Goal: Transaction & Acquisition: Purchase product/service

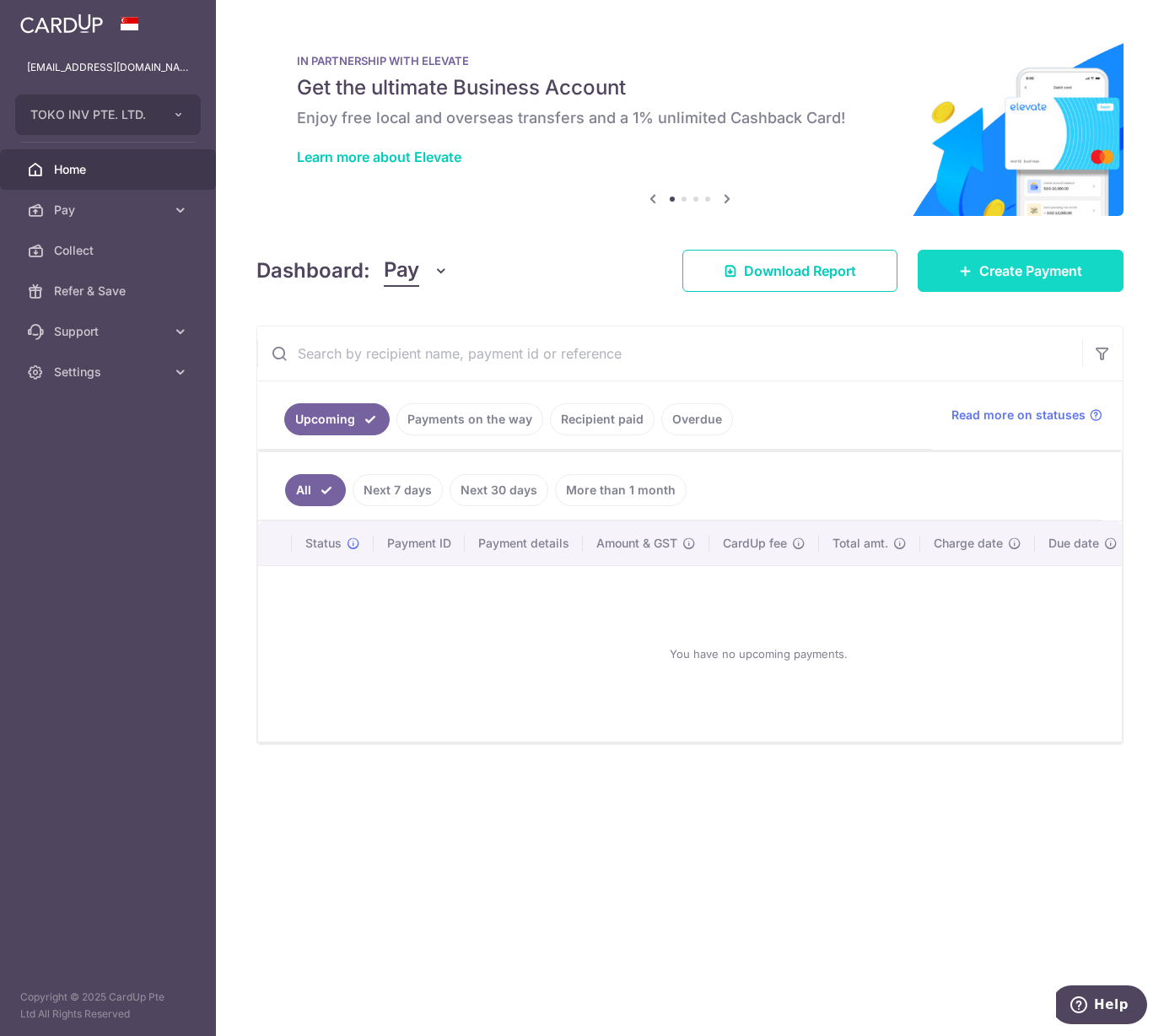
click at [985, 266] on span "Create Payment" at bounding box center [1030, 270] width 103 height 20
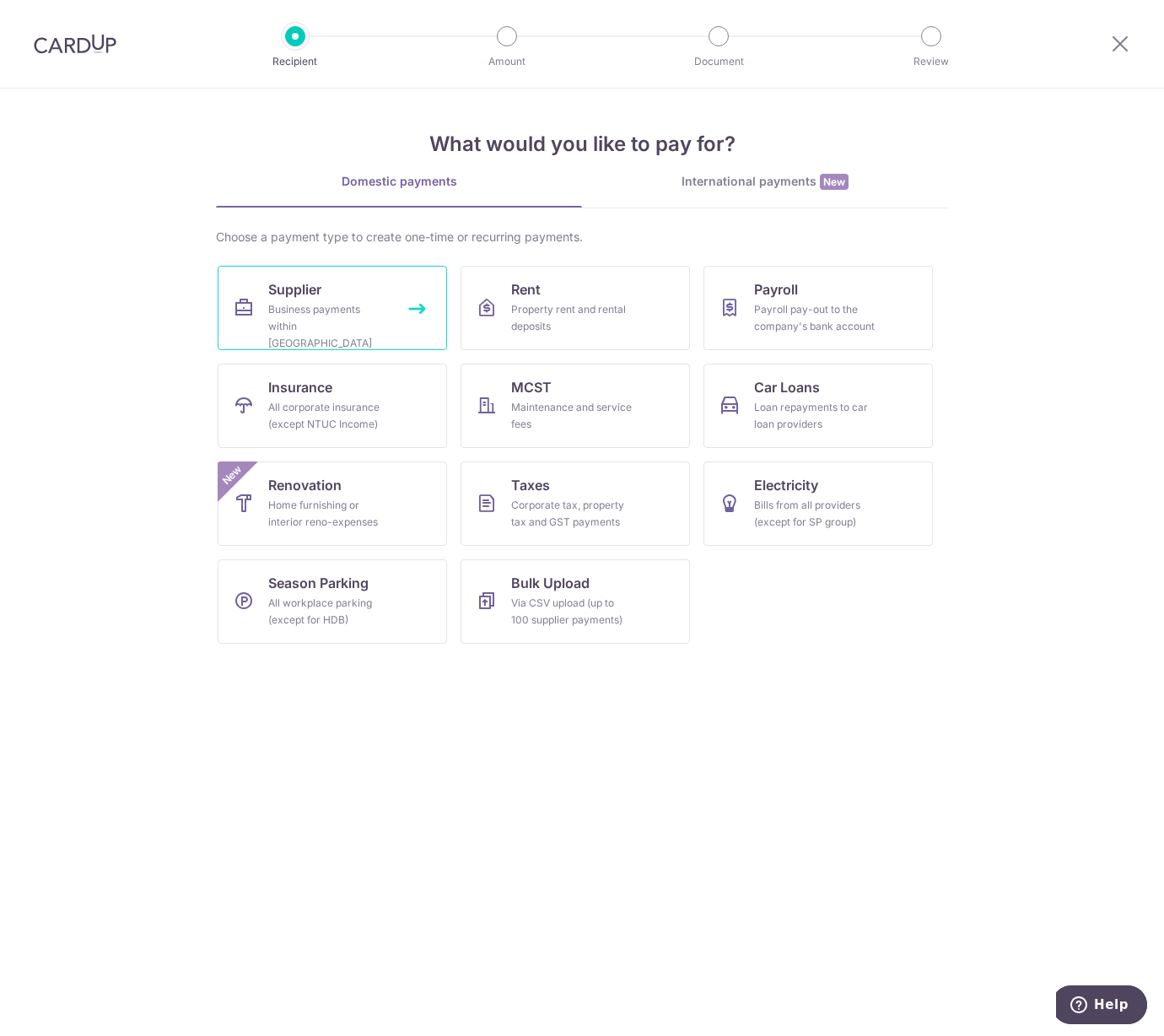
click at [357, 334] on div "Business payments within Singapore" at bounding box center [329, 326] width 122 height 50
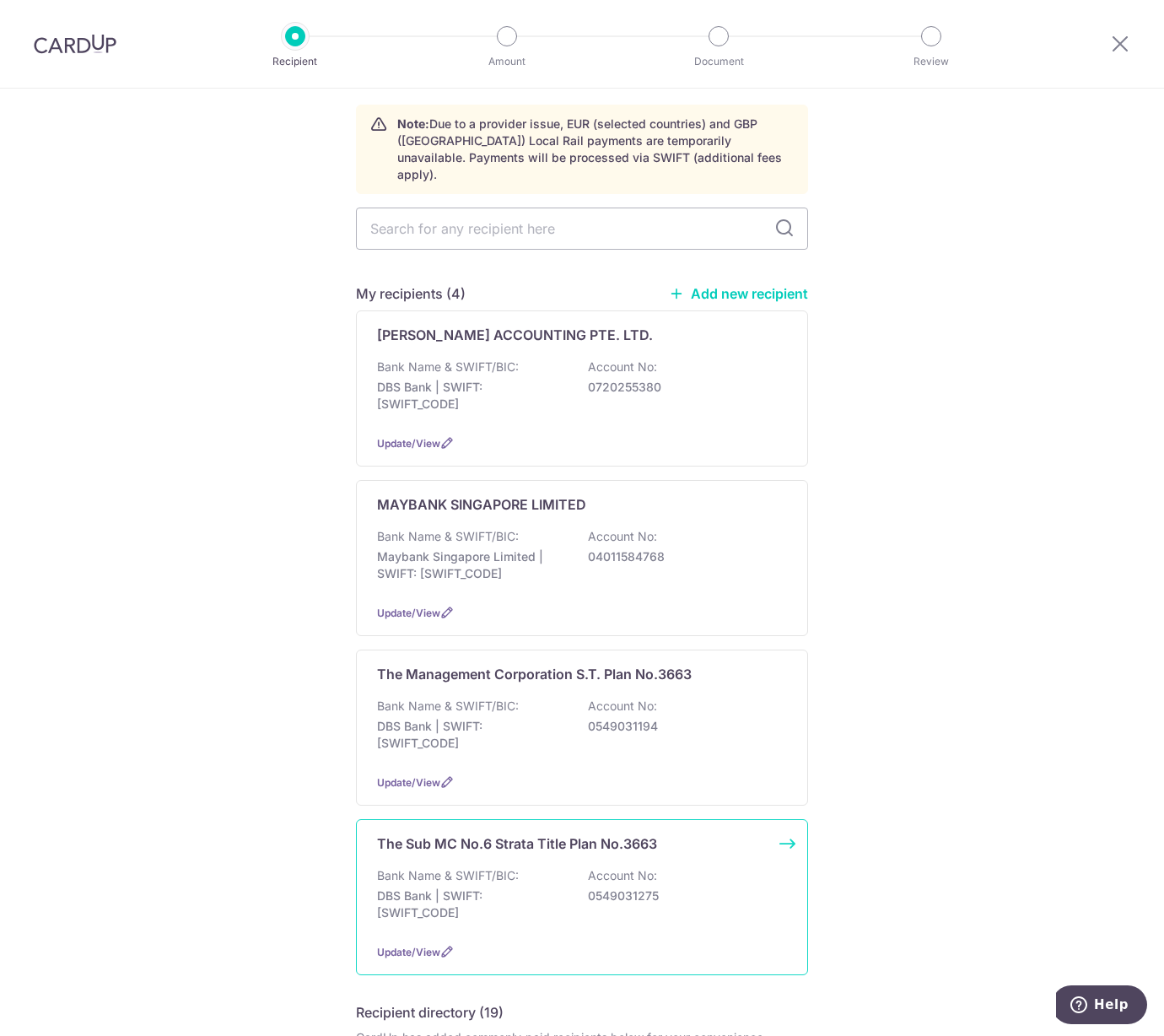
scroll to position [63, 0]
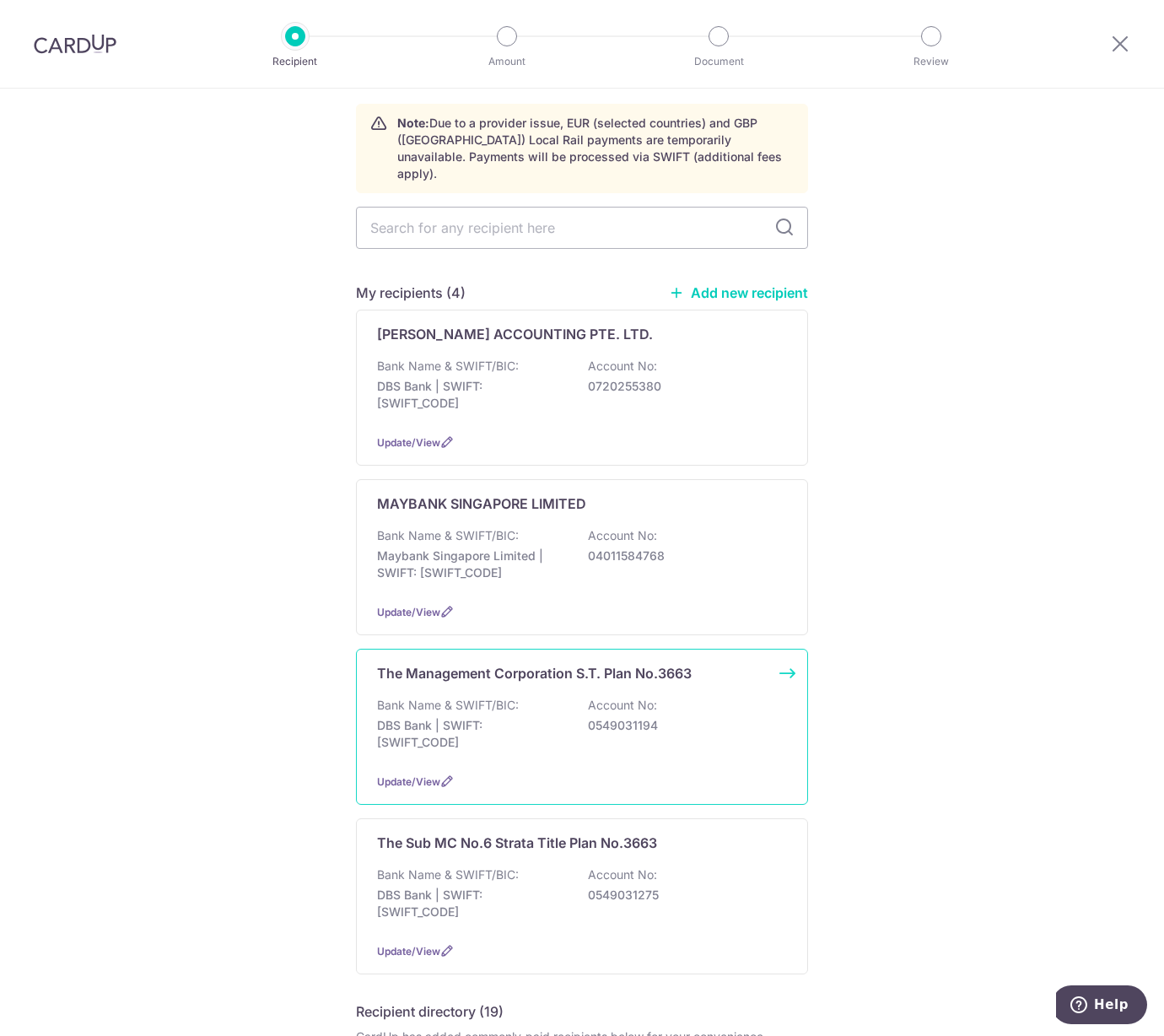
click at [439, 697] on p "Bank Name & SWIFT/BIC:" at bounding box center [448, 705] width 142 height 17
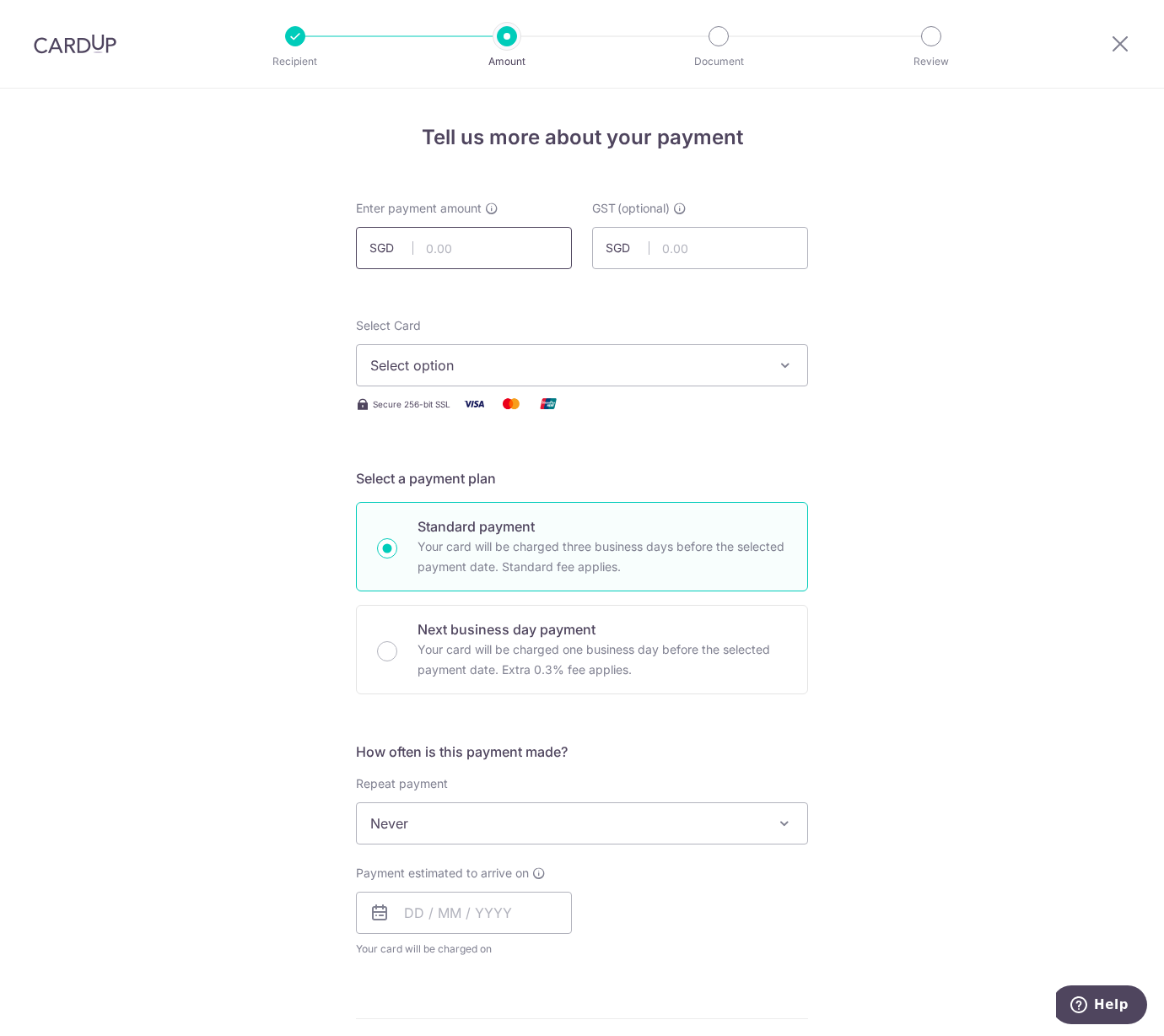
drag, startPoint x: 442, startPoint y: 253, endPoint x: 456, endPoint y: 244, distance: 16.6
click at [444, 253] on input "text" at bounding box center [464, 248] width 216 height 42
type input "343.15"
click at [390, 358] on span "Select option" at bounding box center [567, 365] width 393 height 20
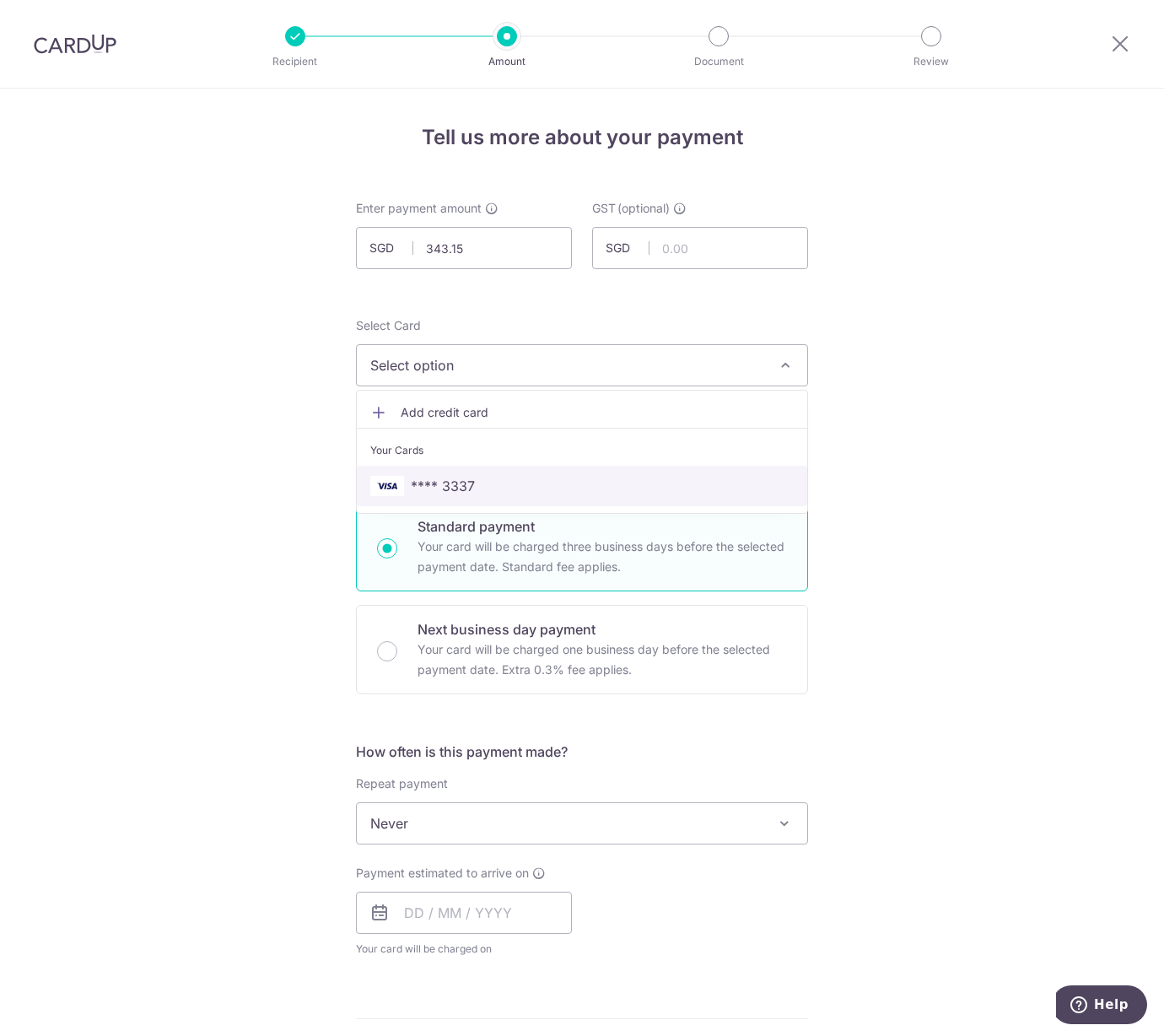
click at [432, 478] on span "**** 3337" at bounding box center [442, 486] width 64 height 20
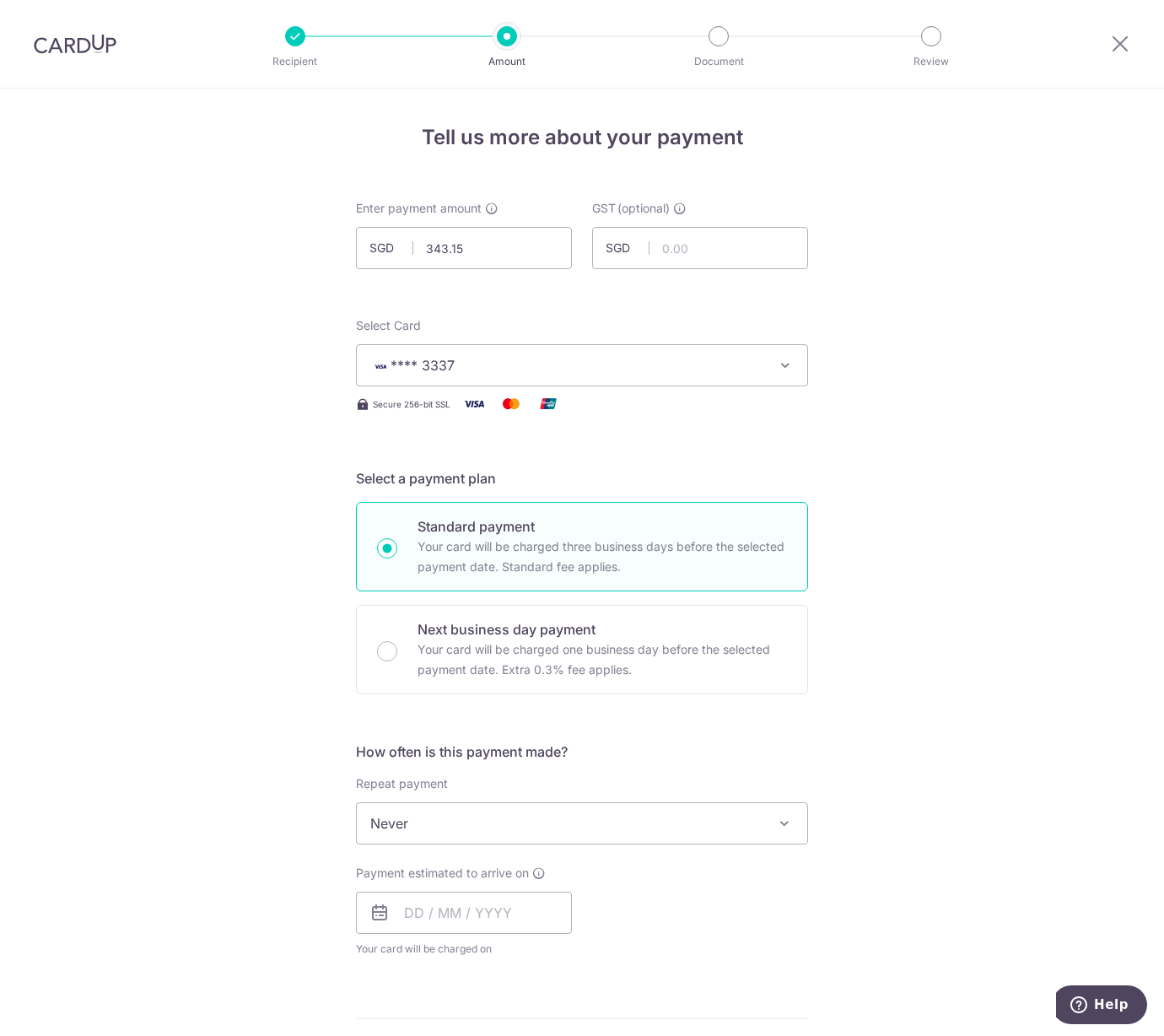
click at [467, 379] on button "**** 3337" at bounding box center [582, 365] width 452 height 42
click at [468, 408] on span "Add credit card" at bounding box center [598, 412] width 393 height 17
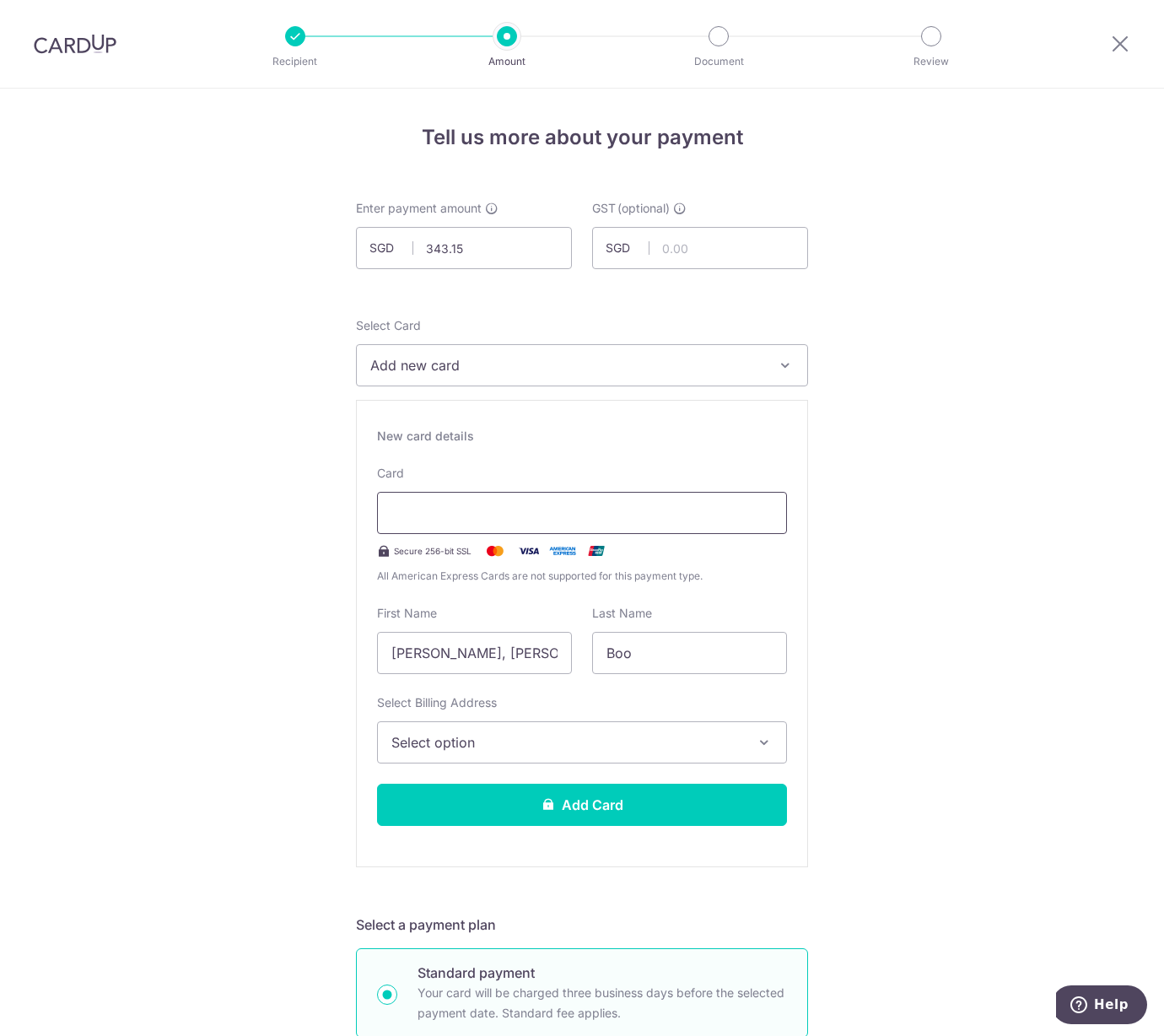
click at [449, 528] on div at bounding box center [582, 512] width 410 height 42
click at [496, 656] on input "Han Jie, Benjamin Christopher" at bounding box center [474, 653] width 195 height 42
type input "Benjamin"
type input "Boo"
click at [504, 731] on button "Select option" at bounding box center [582, 742] width 410 height 42
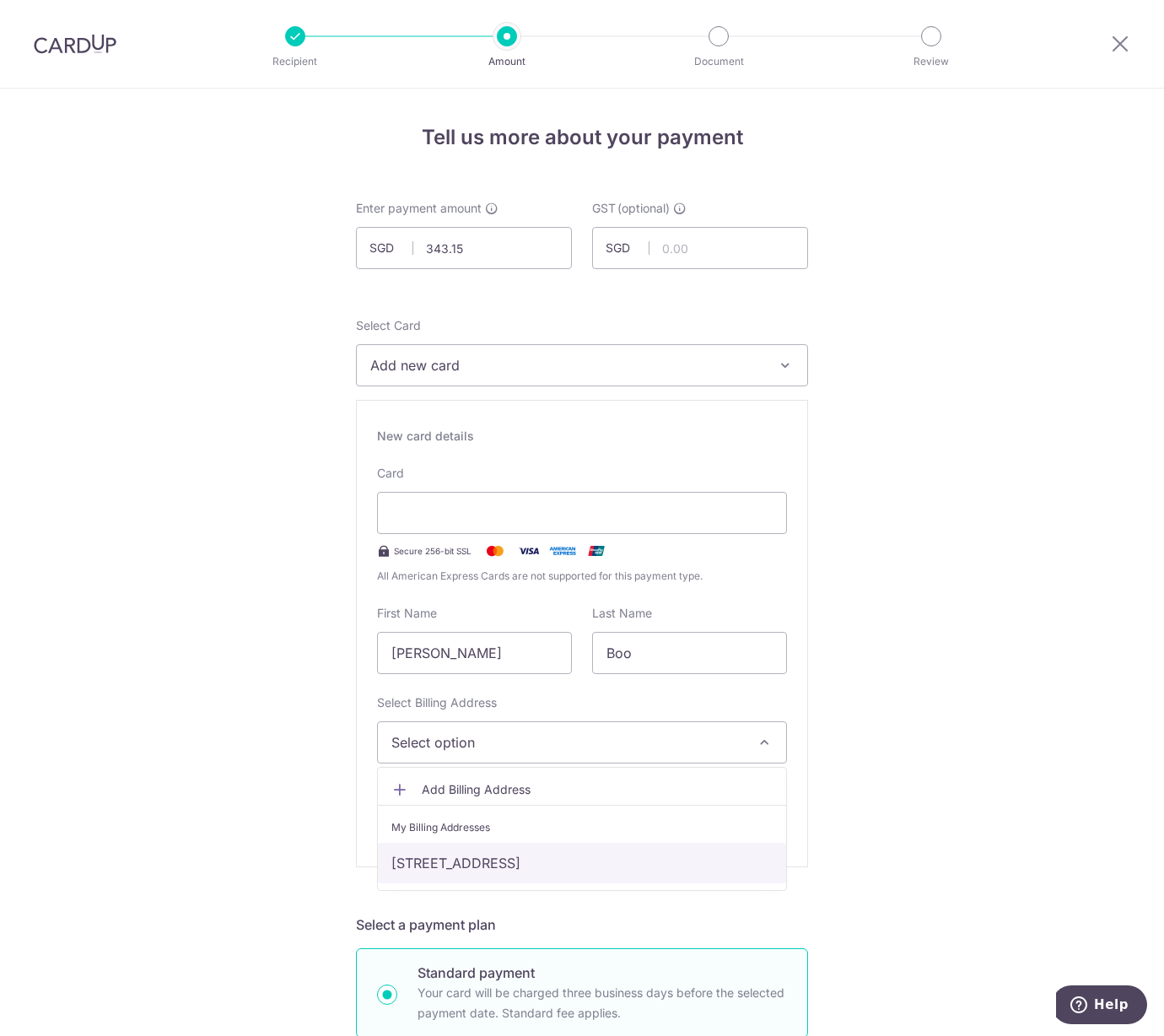
click at [481, 864] on link "201D Compassvale Drive, #06-565, Singapore, Singapore, Singapore-544201" at bounding box center [582, 863] width 409 height 41
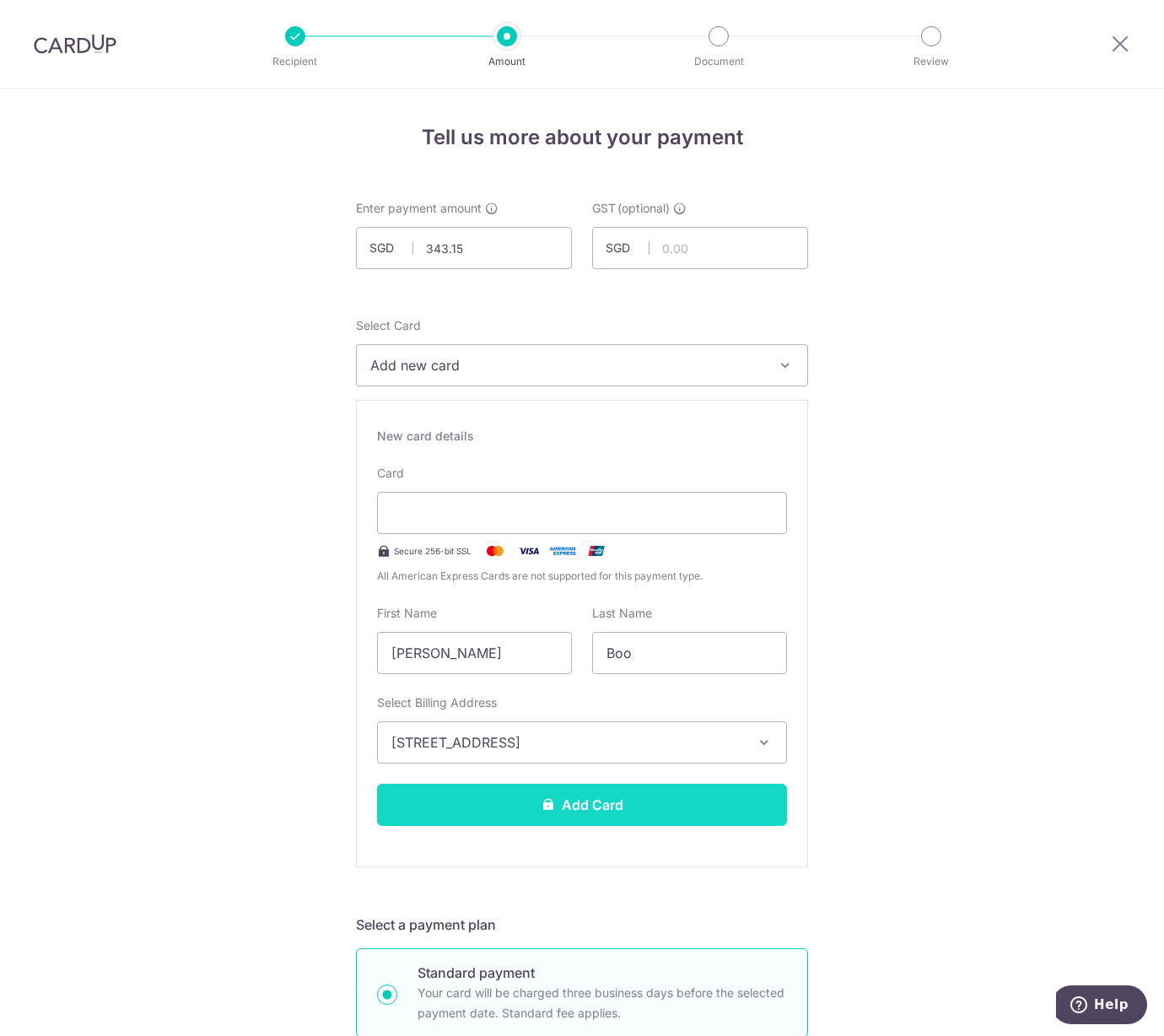
click at [487, 803] on button "Add Card" at bounding box center [582, 804] width 410 height 42
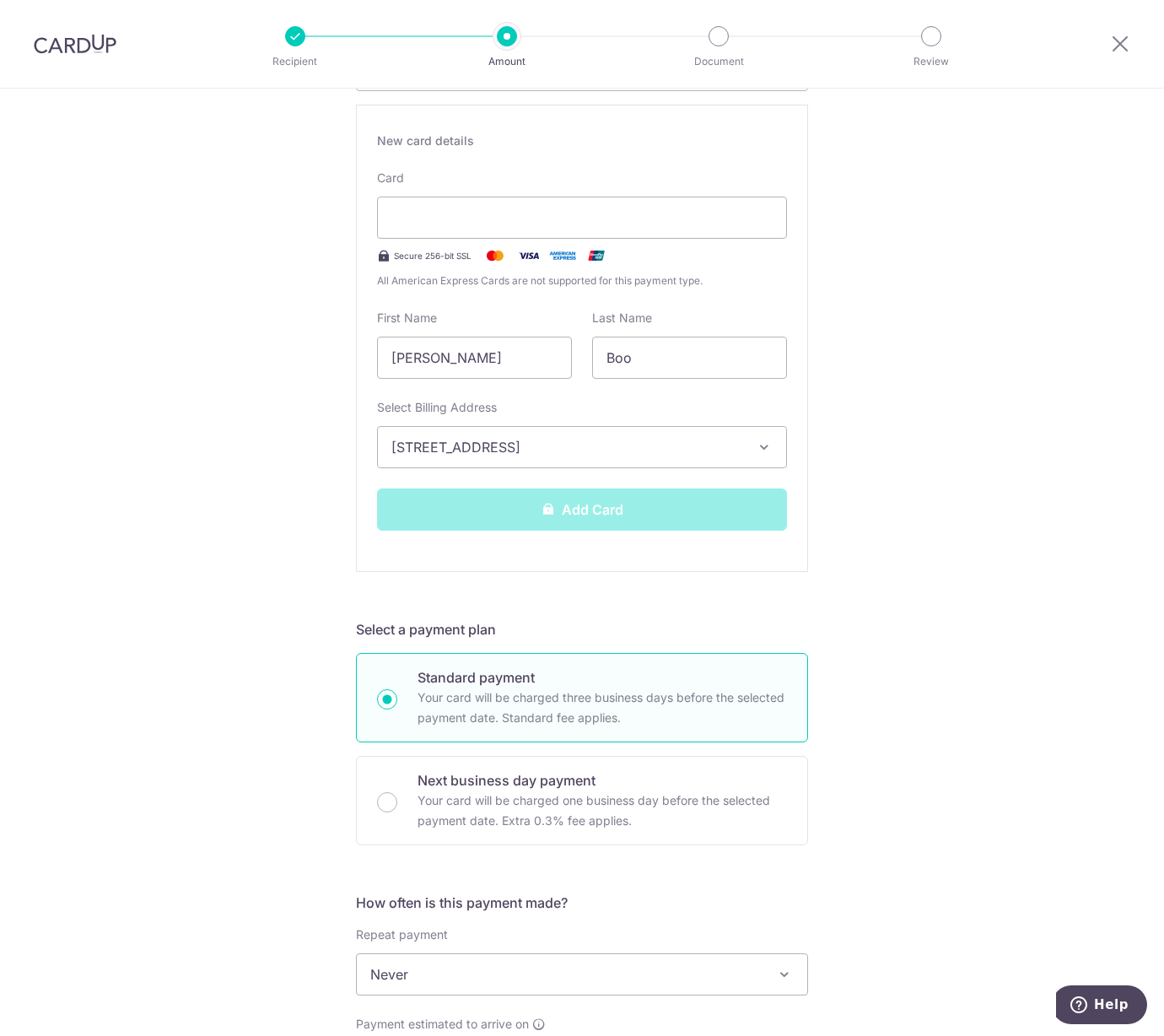
scroll to position [250, 0]
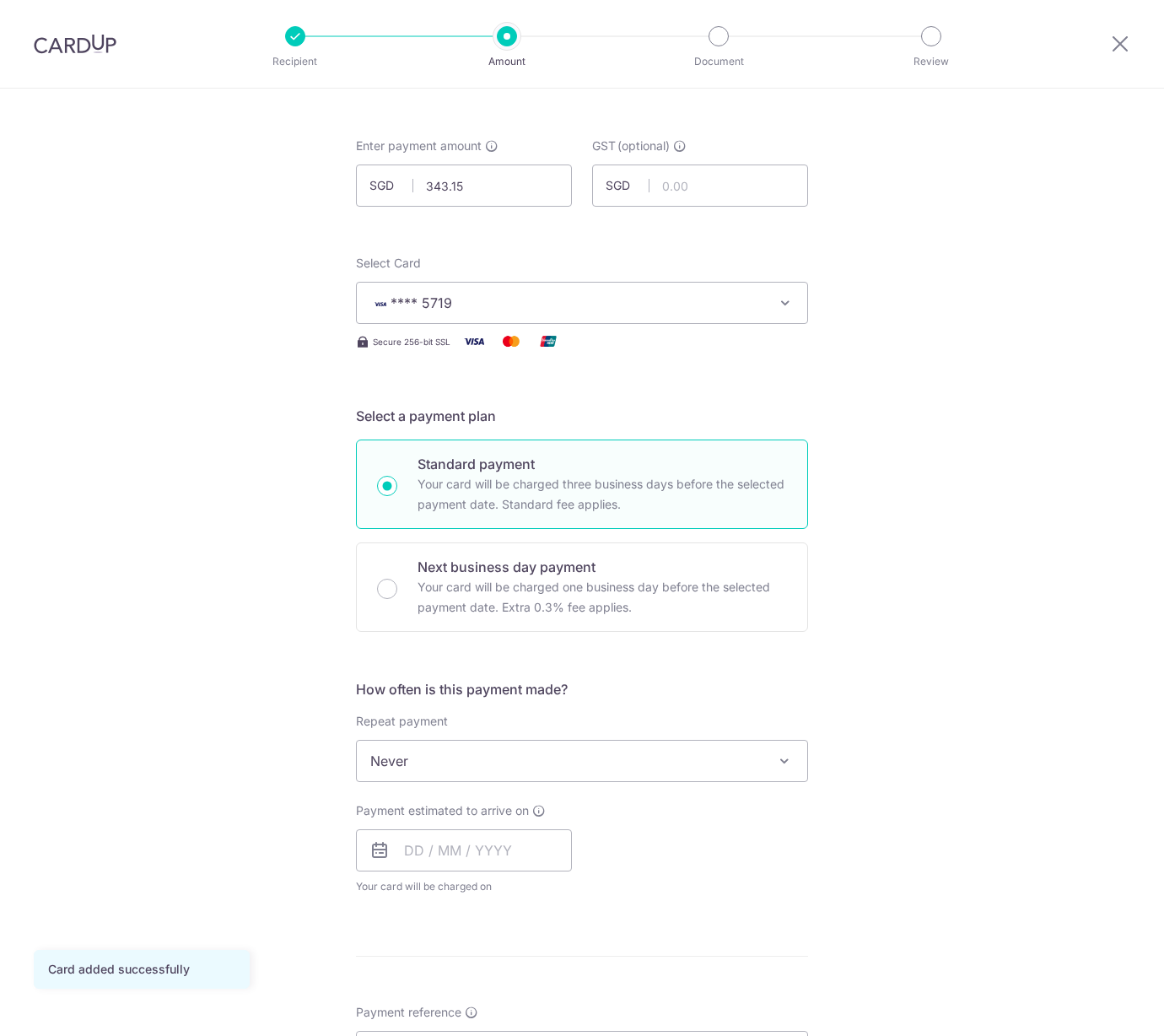
scroll to position [124, 0]
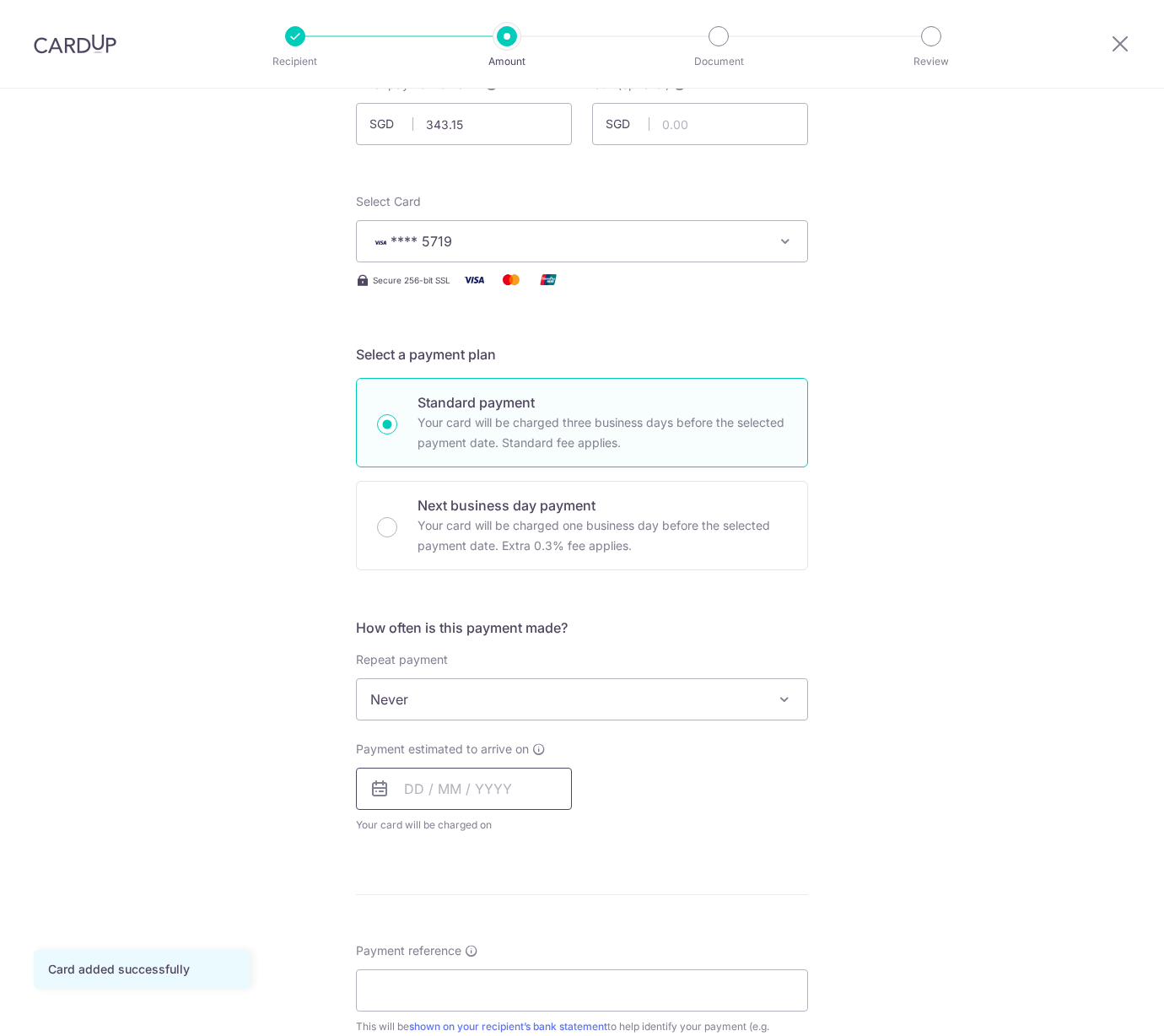
click at [410, 802] on input "text" at bounding box center [464, 789] width 216 height 42
click at [451, 971] on link "14" at bounding box center [458, 976] width 27 height 27
type input "[DATE]"
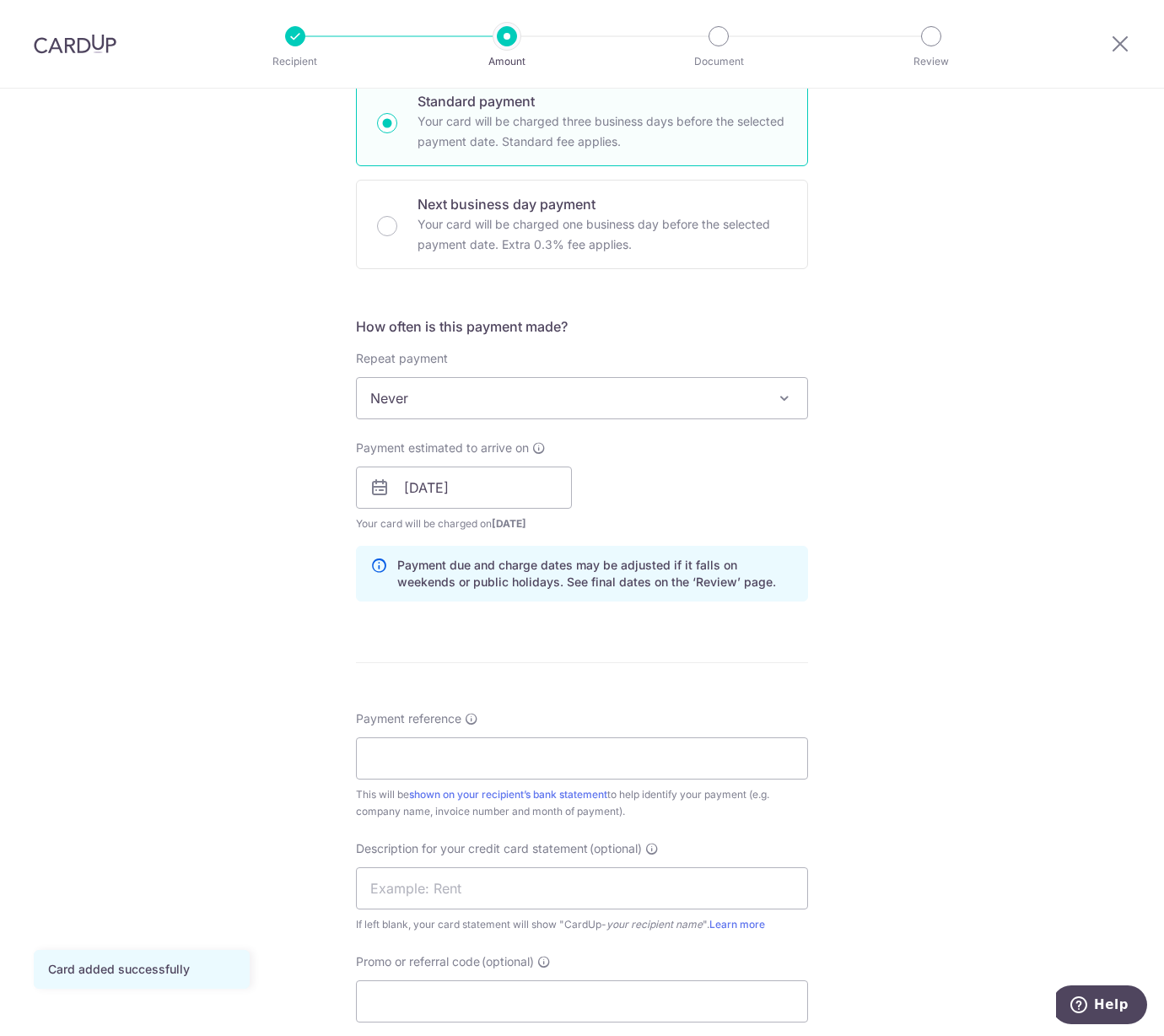
scroll to position [437, 0]
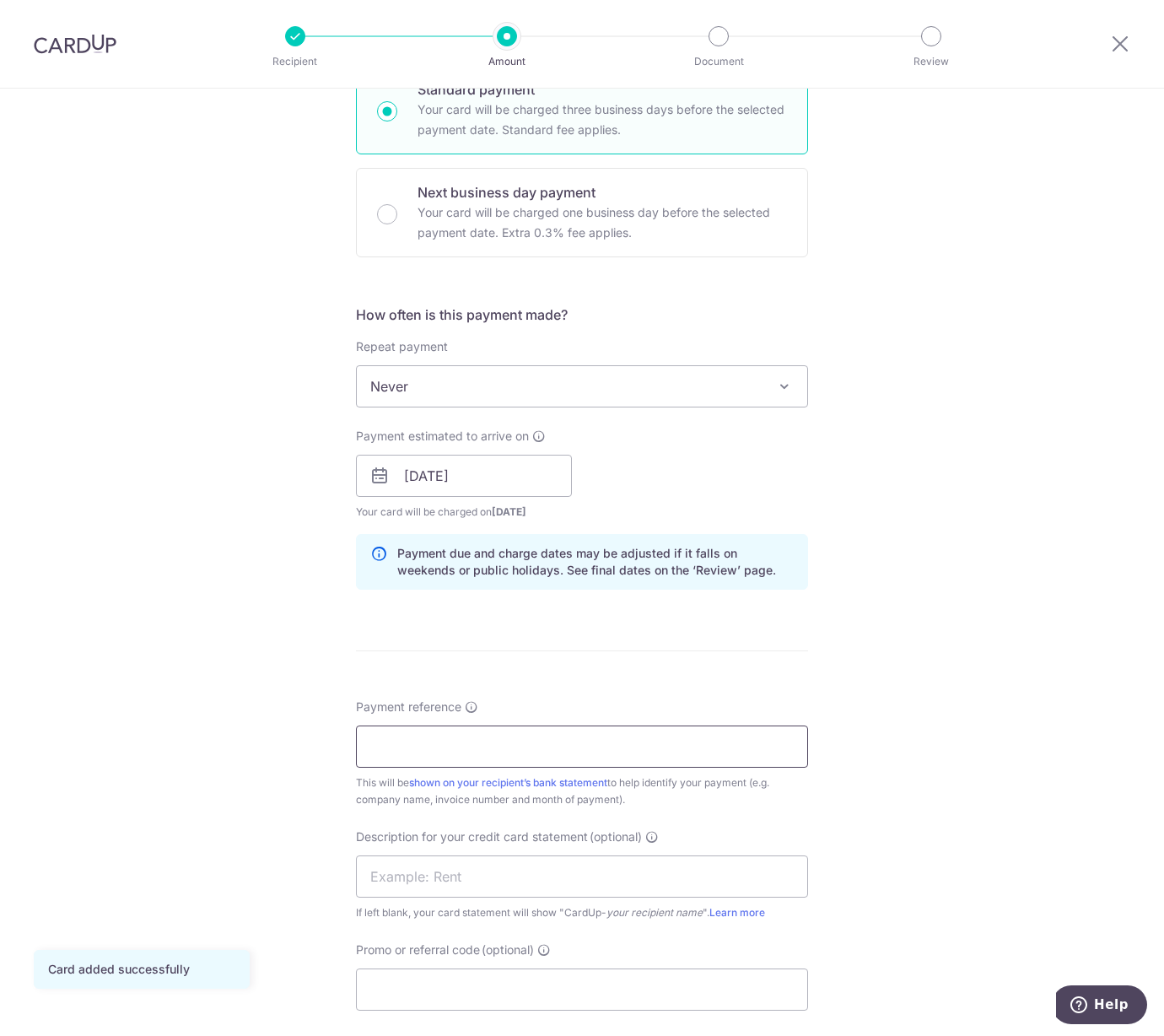
click at [428, 748] on input "Payment reference" at bounding box center [582, 746] width 452 height 42
paste input "Blk 28 07147"
click at [447, 742] on input "Blk 28 07147" at bounding box center [582, 746] width 452 height 42
type input "Blk 28 07146"
click at [409, 894] on input "text" at bounding box center [582, 876] width 452 height 42
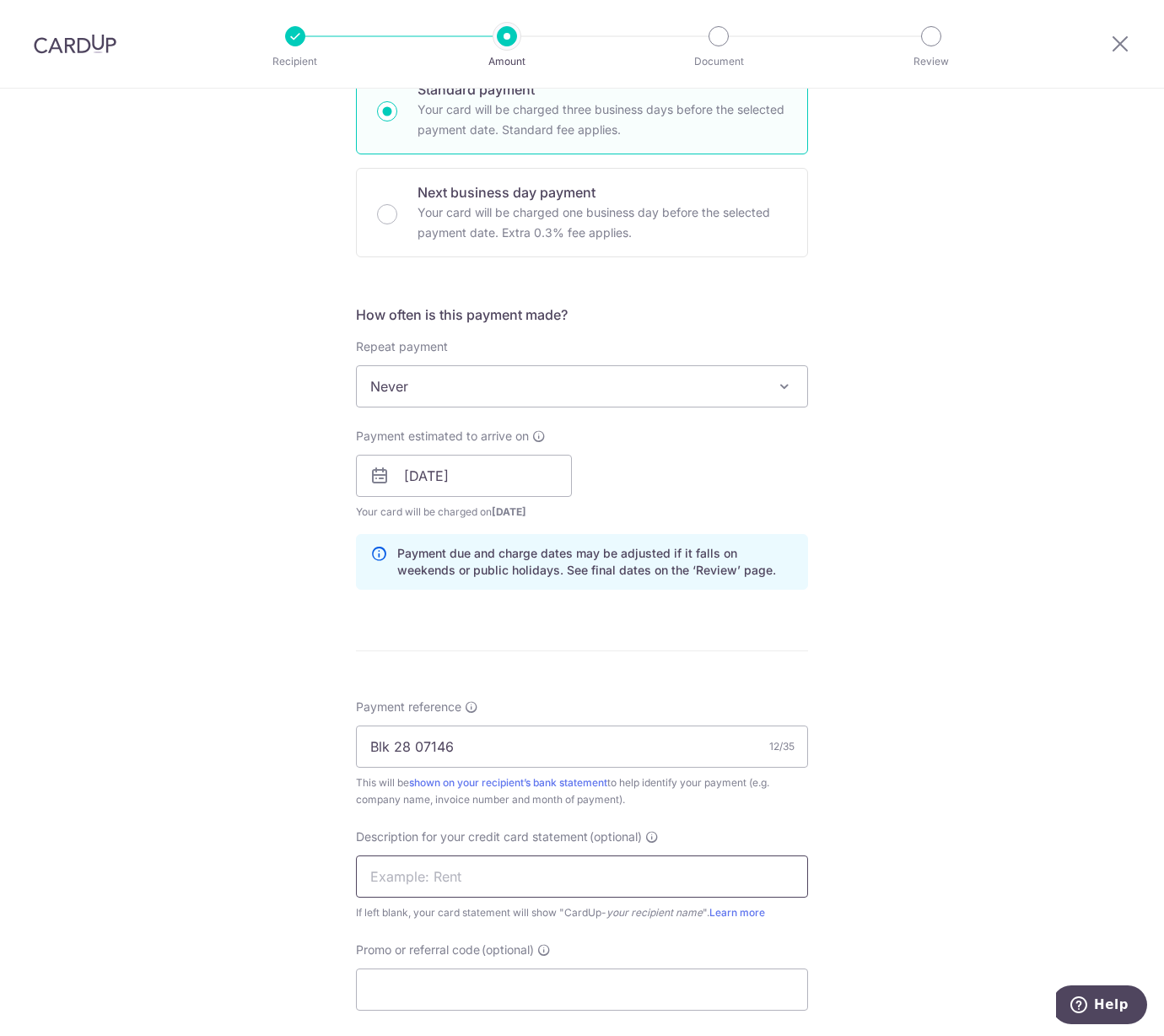
click at [418, 881] on input "text" at bounding box center [582, 876] width 452 height 42
paste input "Blk 28 07146"
type input "Blk 28 07146"
drag, startPoint x: 425, startPoint y: 984, endPoint x: 431, endPoint y: 977, distance: 9.2
click at [426, 984] on input "Promo or referral code (optional)" at bounding box center [582, 989] width 452 height 42
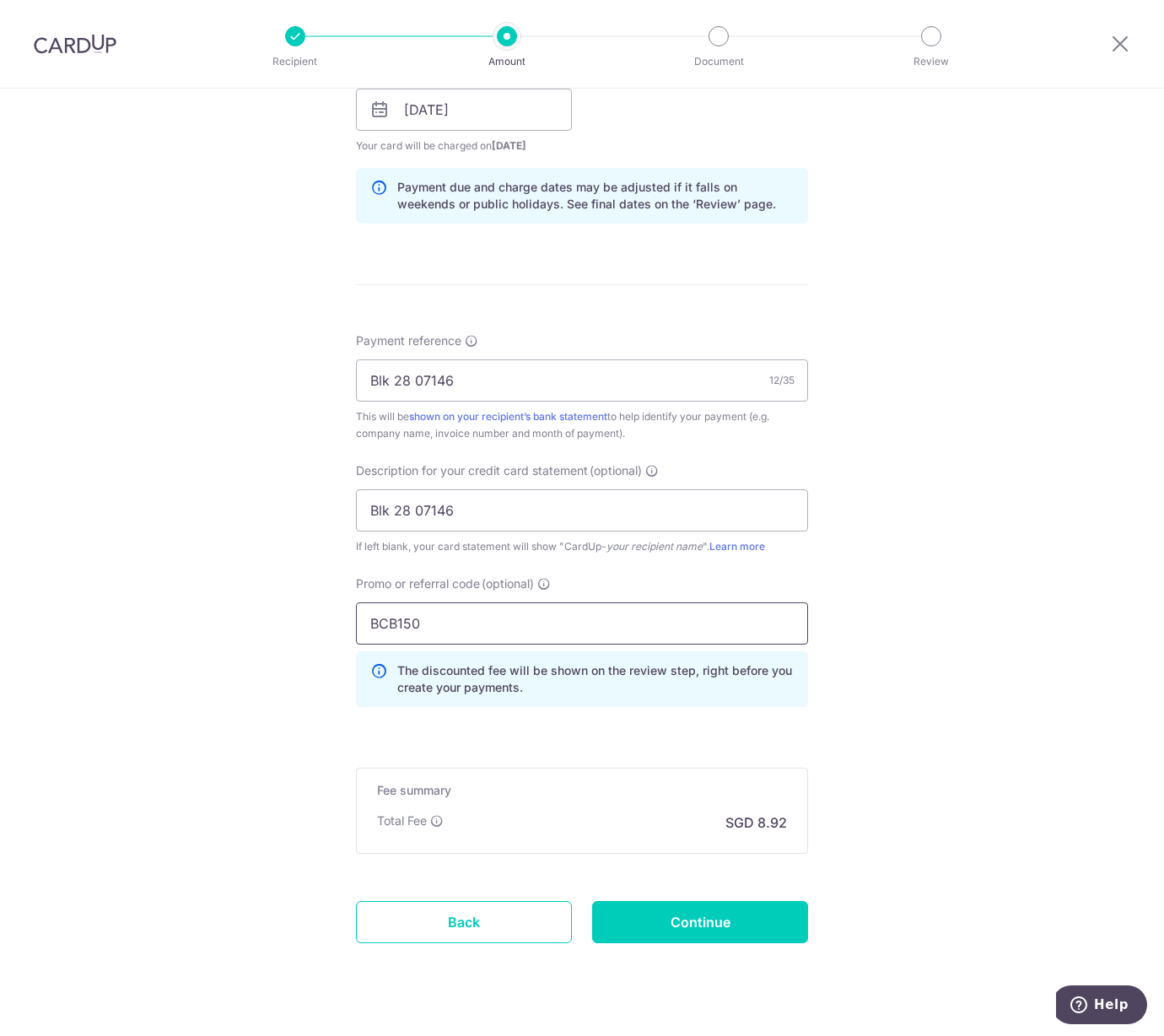
scroll to position [836, 0]
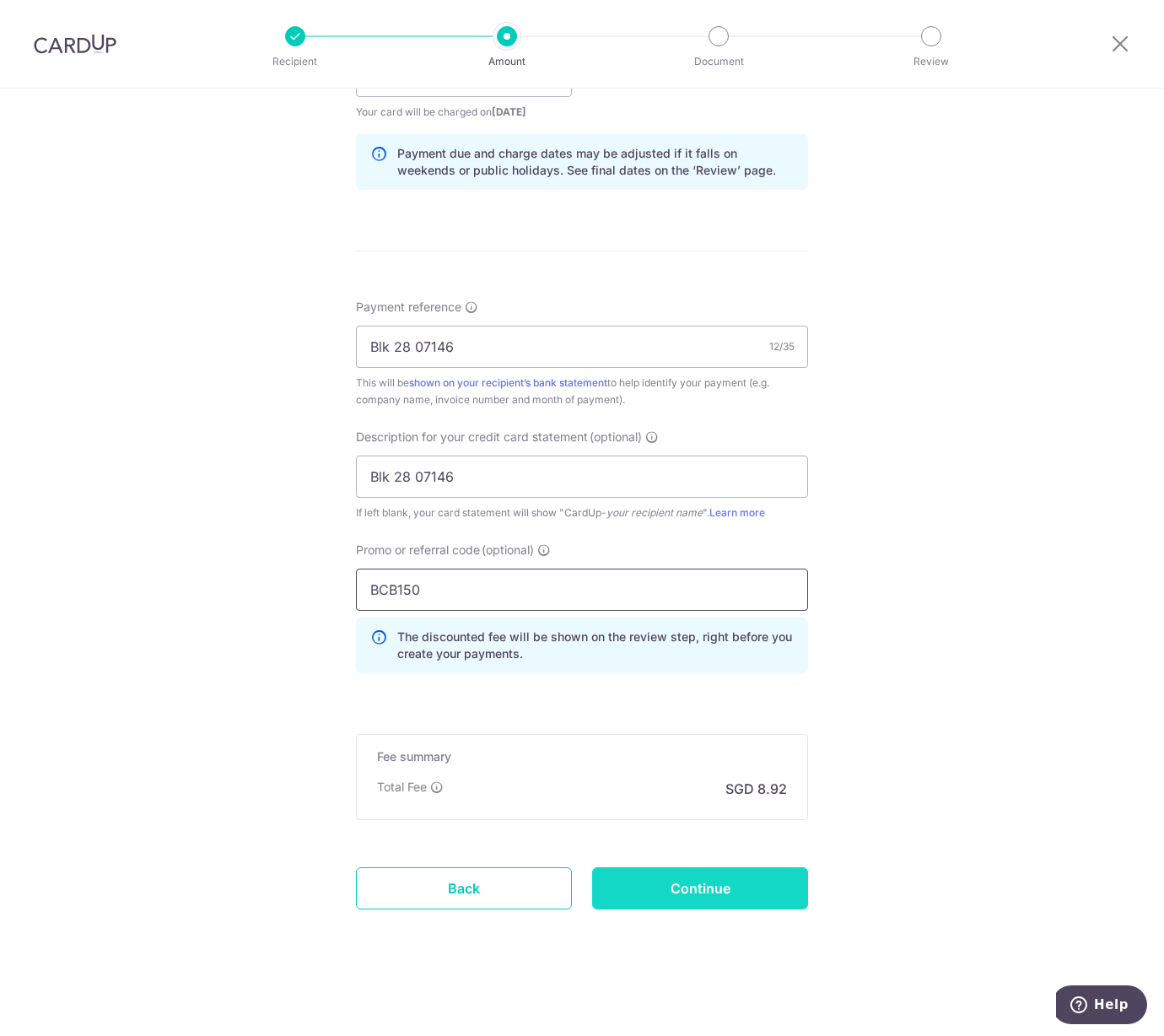
type input "BCB150"
click at [639, 881] on input "Continue" at bounding box center [699, 888] width 216 height 42
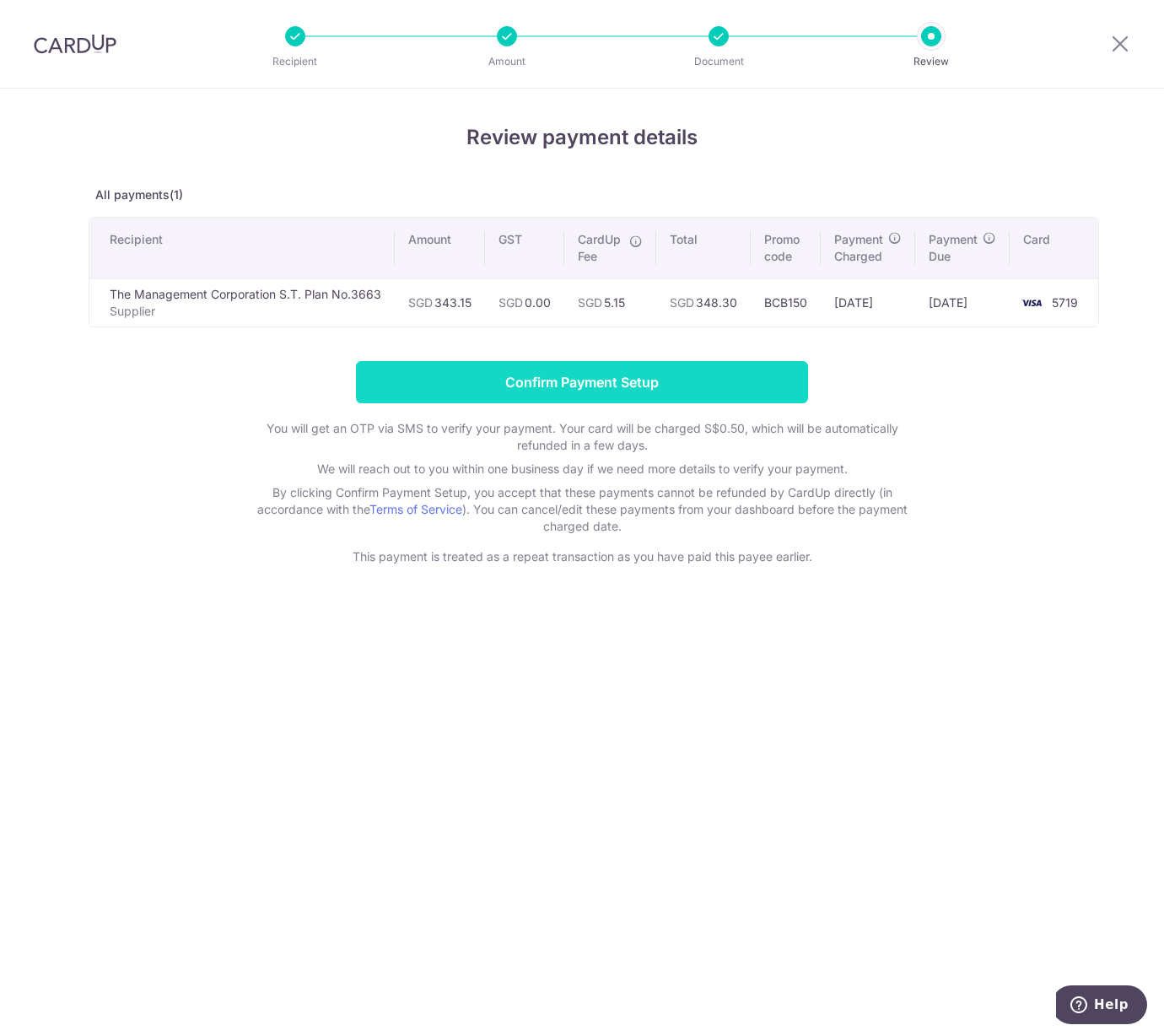
click at [514, 374] on input "Confirm Payment Setup" at bounding box center [582, 382] width 452 height 42
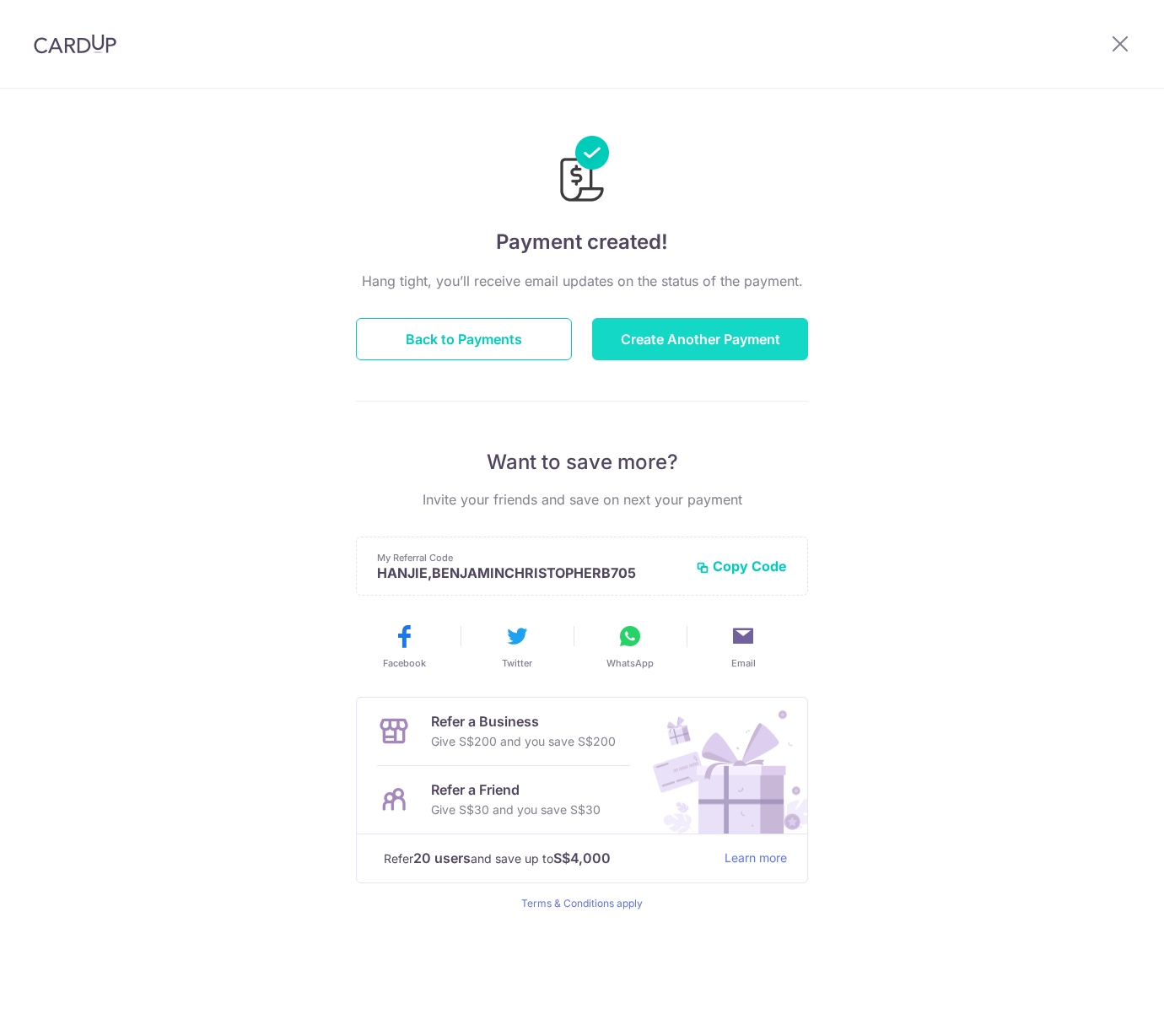
click at [630, 359] on div "Hang tight, you’ll receive email updates on the status of the payment. Back to …" at bounding box center [582, 590] width 452 height 640
click at [639, 335] on button "Create Another Payment" at bounding box center [699, 339] width 216 height 42
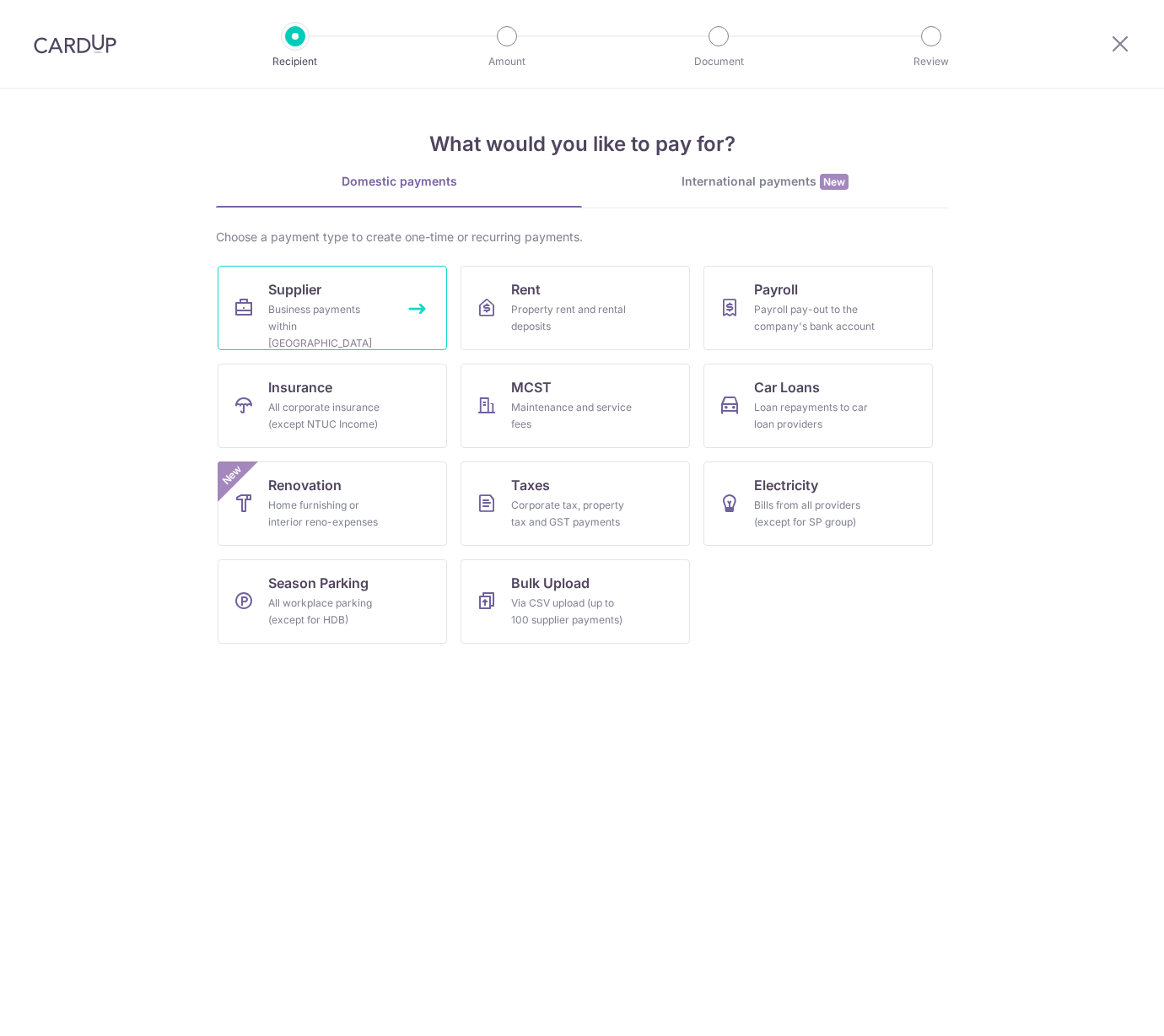
click at [323, 312] on div "Business payments within [GEOGRAPHIC_DATA]" at bounding box center [329, 326] width 122 height 50
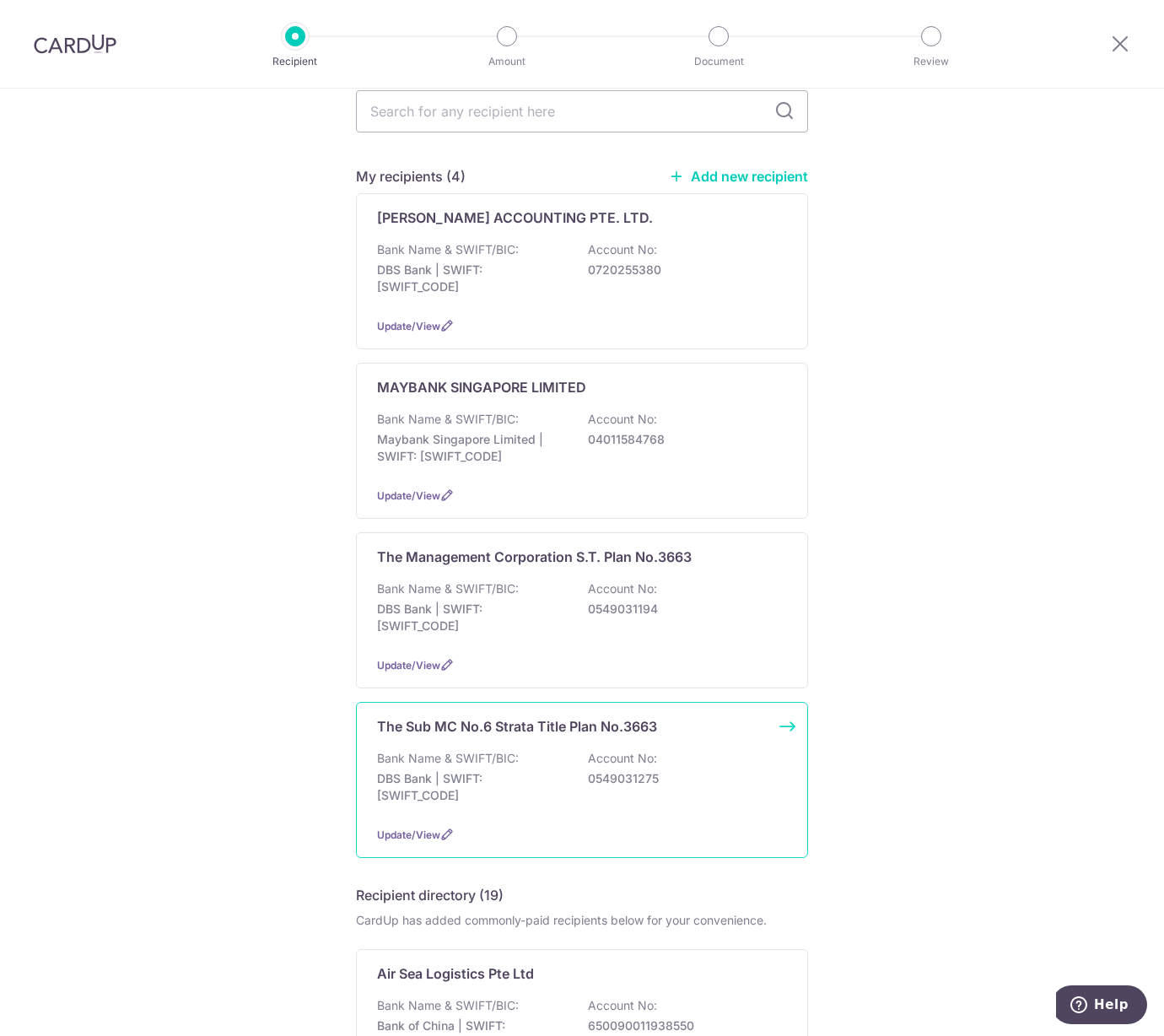
scroll to position [250, 0]
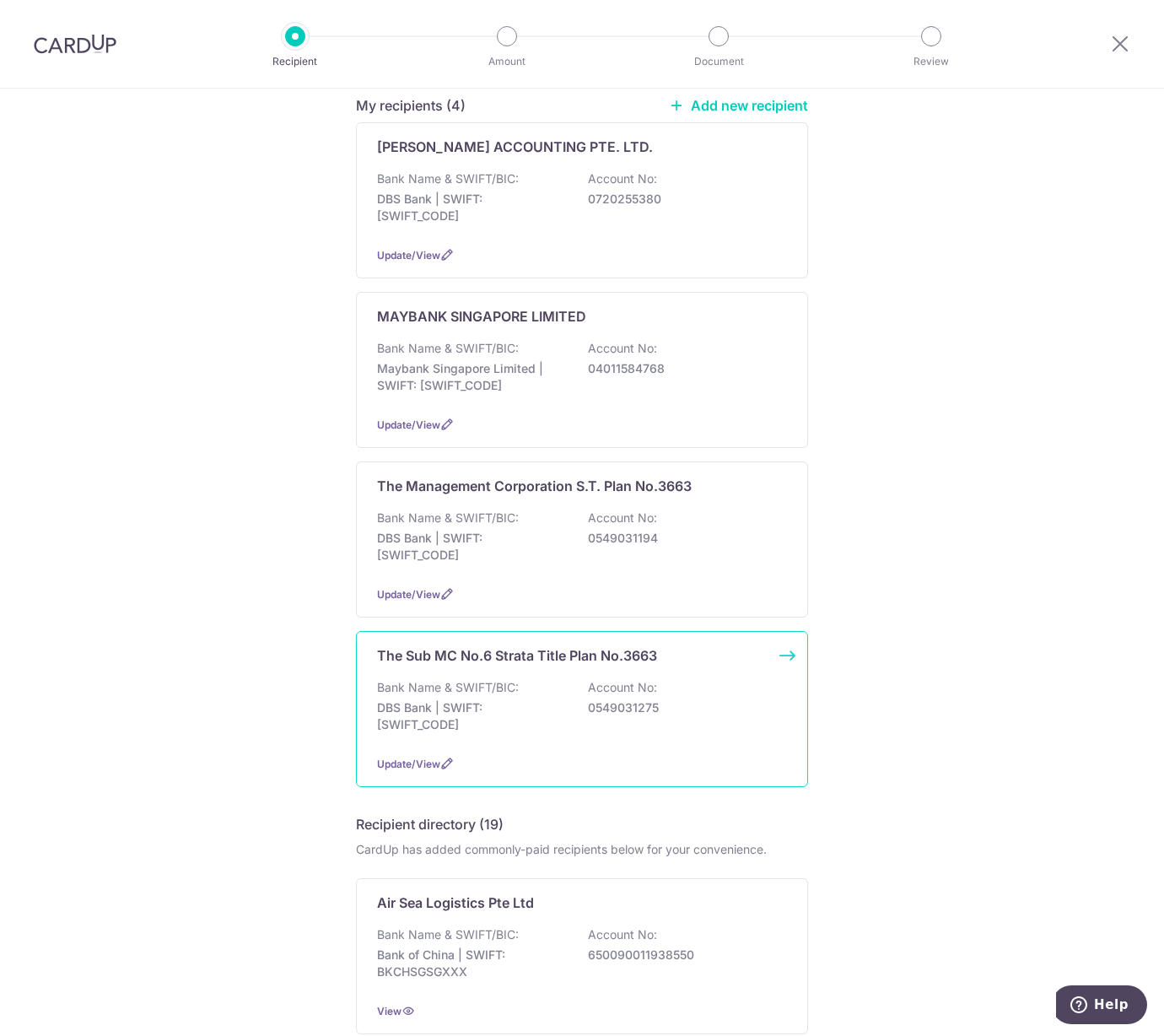
click at [469, 700] on p "DBS Bank | SWIFT: [SWIFT_CODE]" at bounding box center [471, 717] width 189 height 34
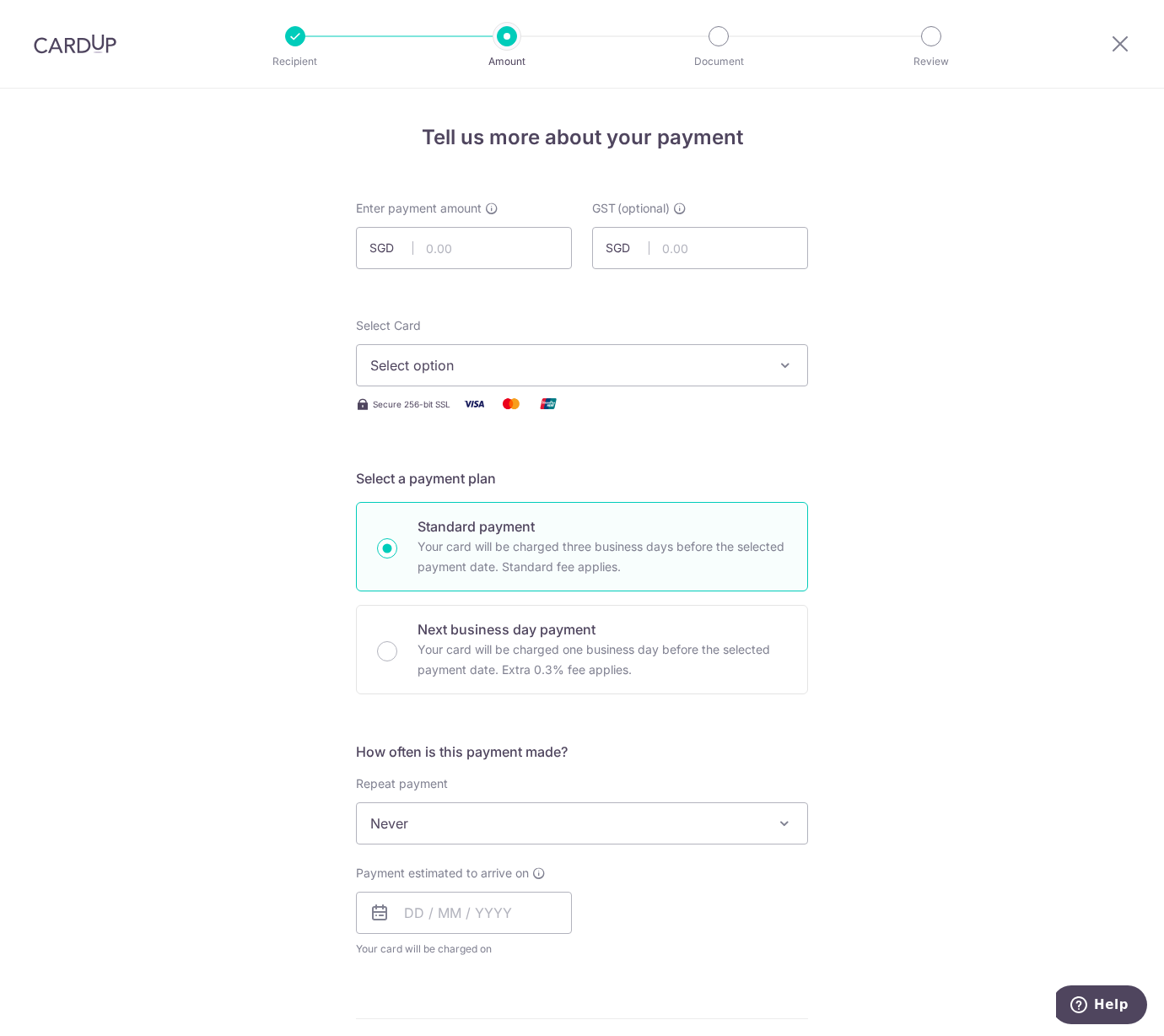
click at [426, 271] on form "Enter payment amount SGD GST (optional) SGD Select Card Select option Add credi…" at bounding box center [582, 924] width 452 height 1448
drag, startPoint x: 426, startPoint y: 259, endPoint x: 432, endPoint y: 250, distance: 10.8
click at [427, 259] on input "text" at bounding box center [464, 248] width 216 height 42
type input "329.29"
click at [550, 383] on button "Select option" at bounding box center [582, 365] width 452 height 42
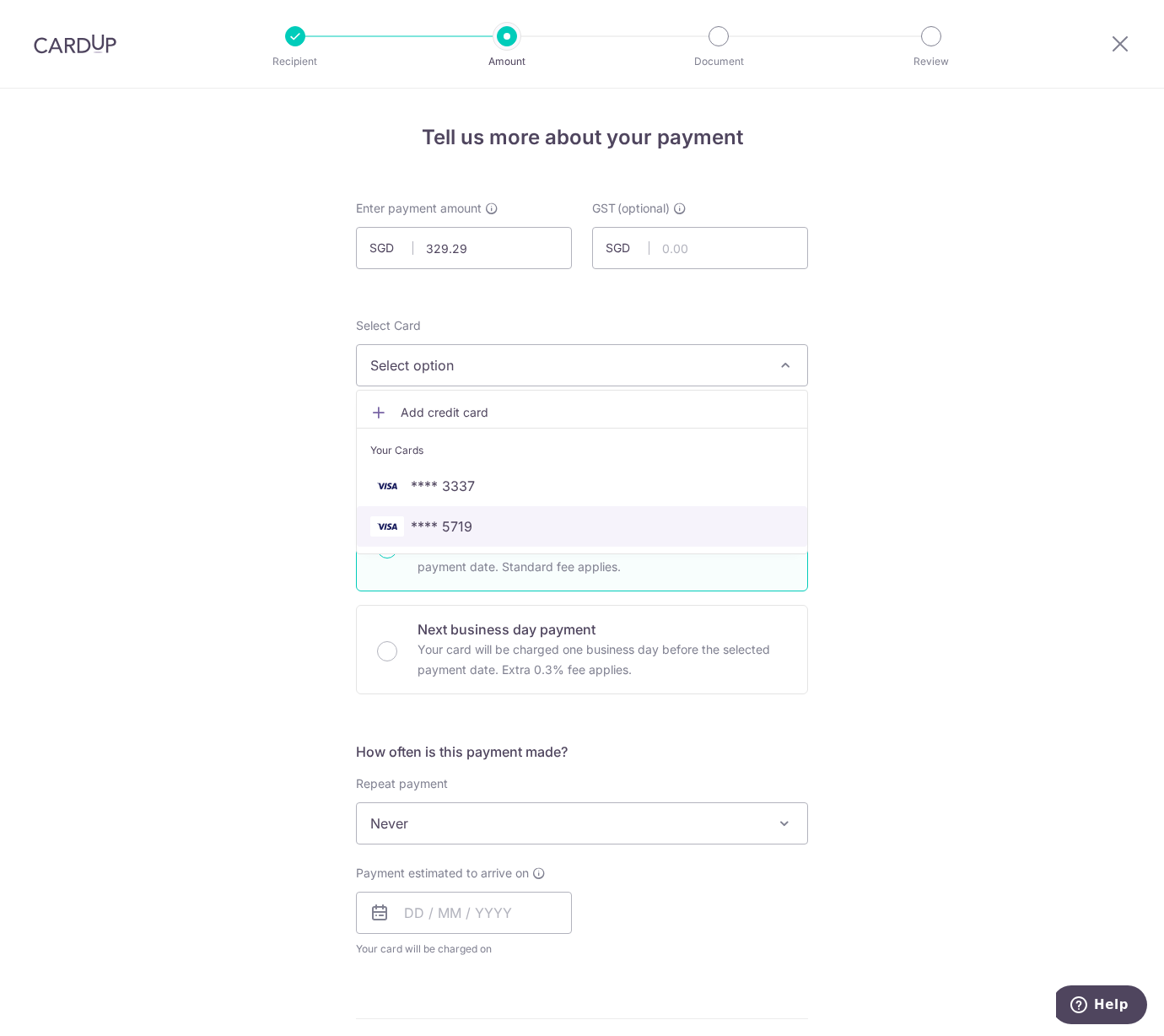
click at [517, 528] on span "**** 5719" at bounding box center [582, 526] width 424 height 20
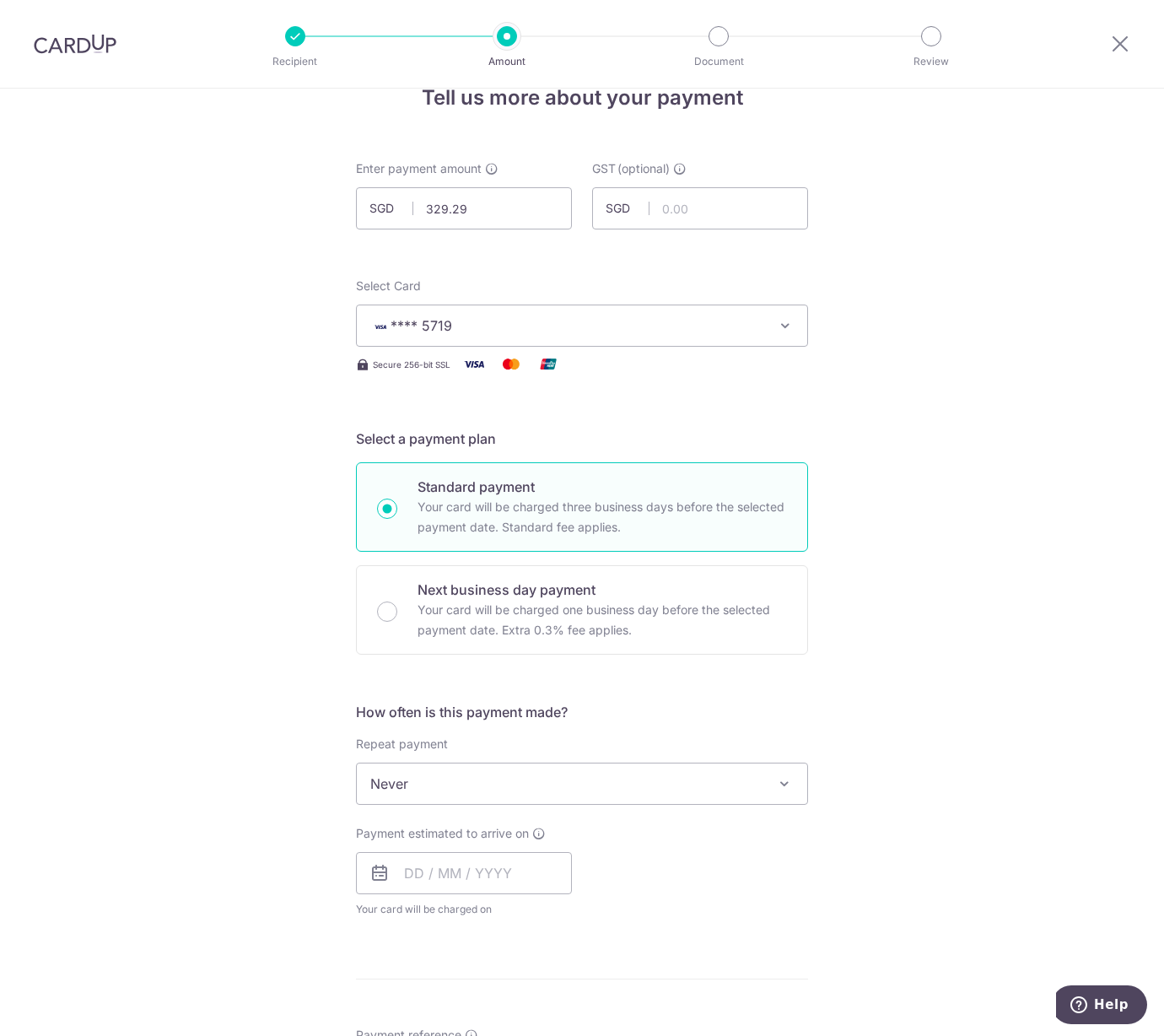
scroll to position [63, 0]
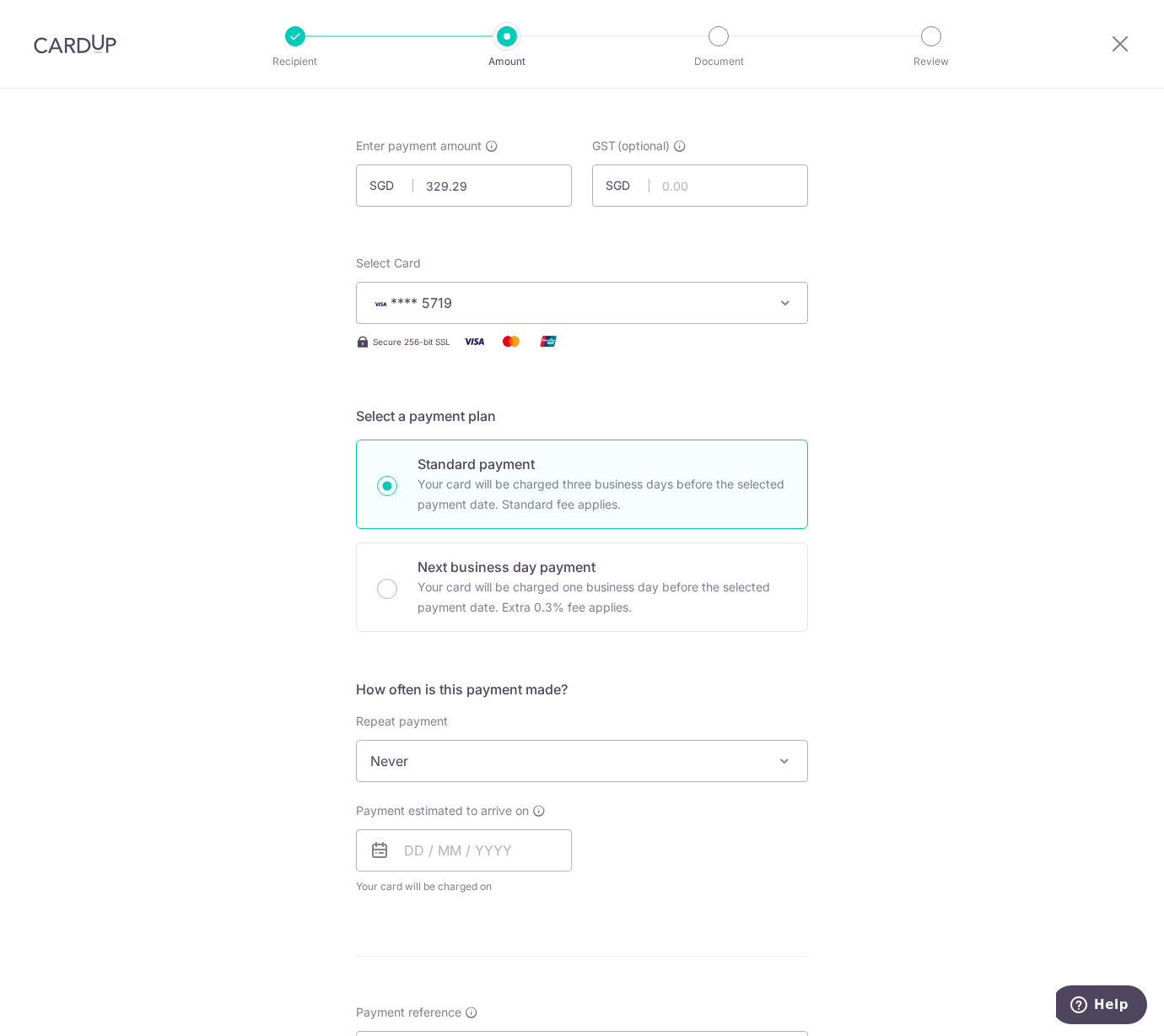
click at [448, 772] on span "Never" at bounding box center [582, 760] width 450 height 41
click at [254, 763] on div "Tell us more about your payment Enter payment amount SGD 329.29 329.29 GST (opt…" at bounding box center [582, 846] width 1164 height 1639
click at [410, 836] on input "text" at bounding box center [464, 850] width 216 height 42
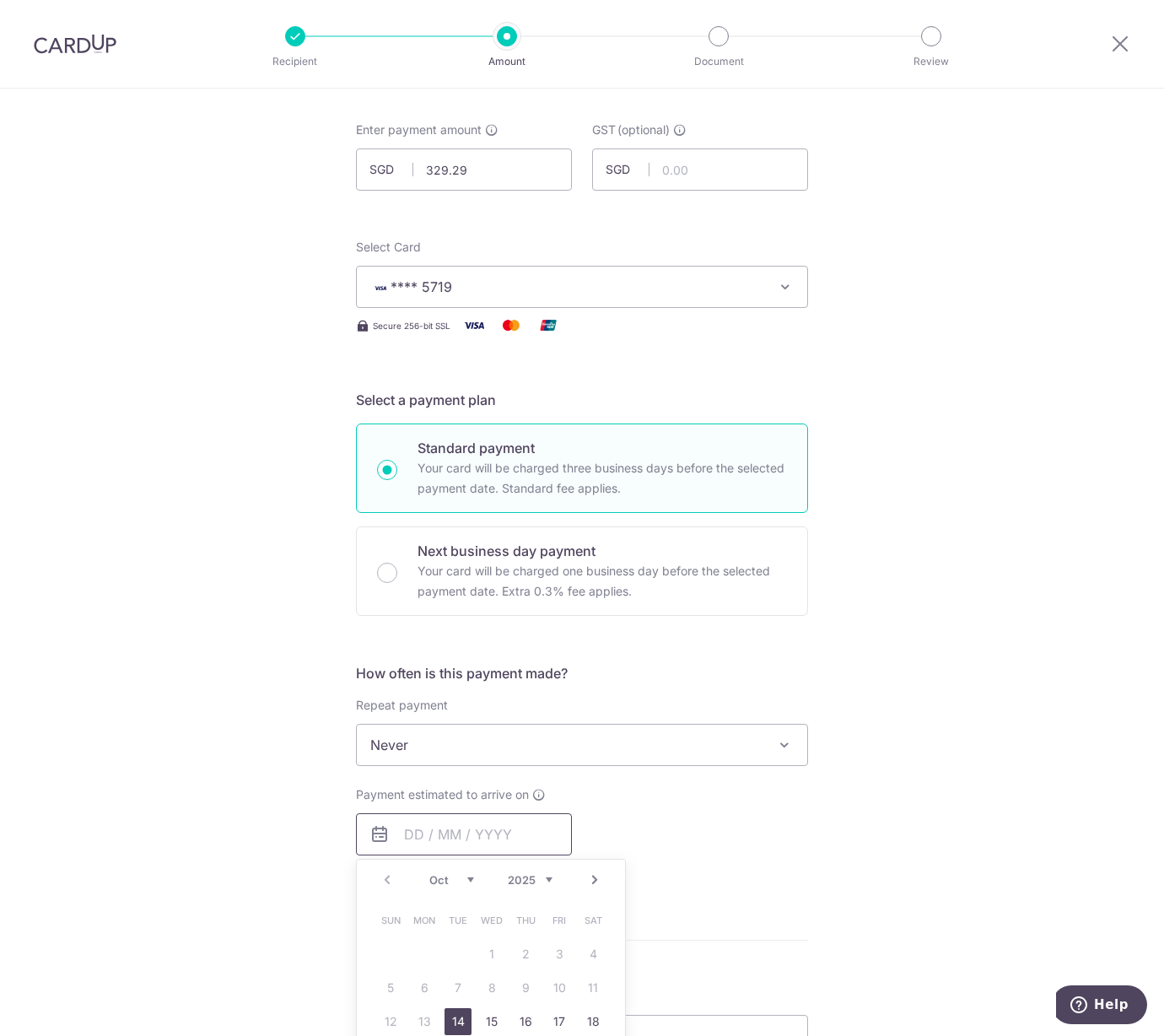
scroll to position [124, 0]
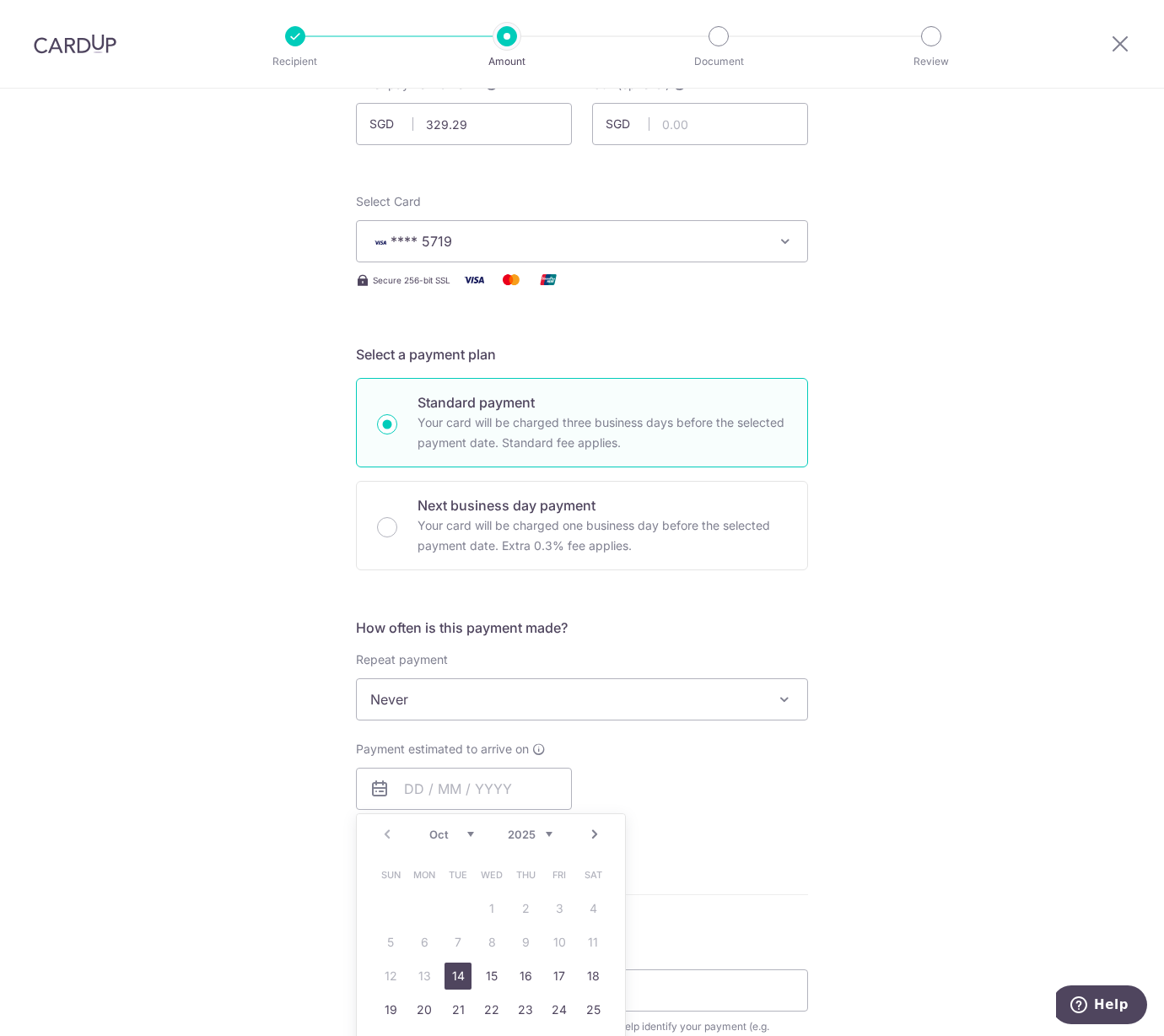
click at [453, 986] on link "14" at bounding box center [458, 976] width 27 height 27
type input "14/10/2025"
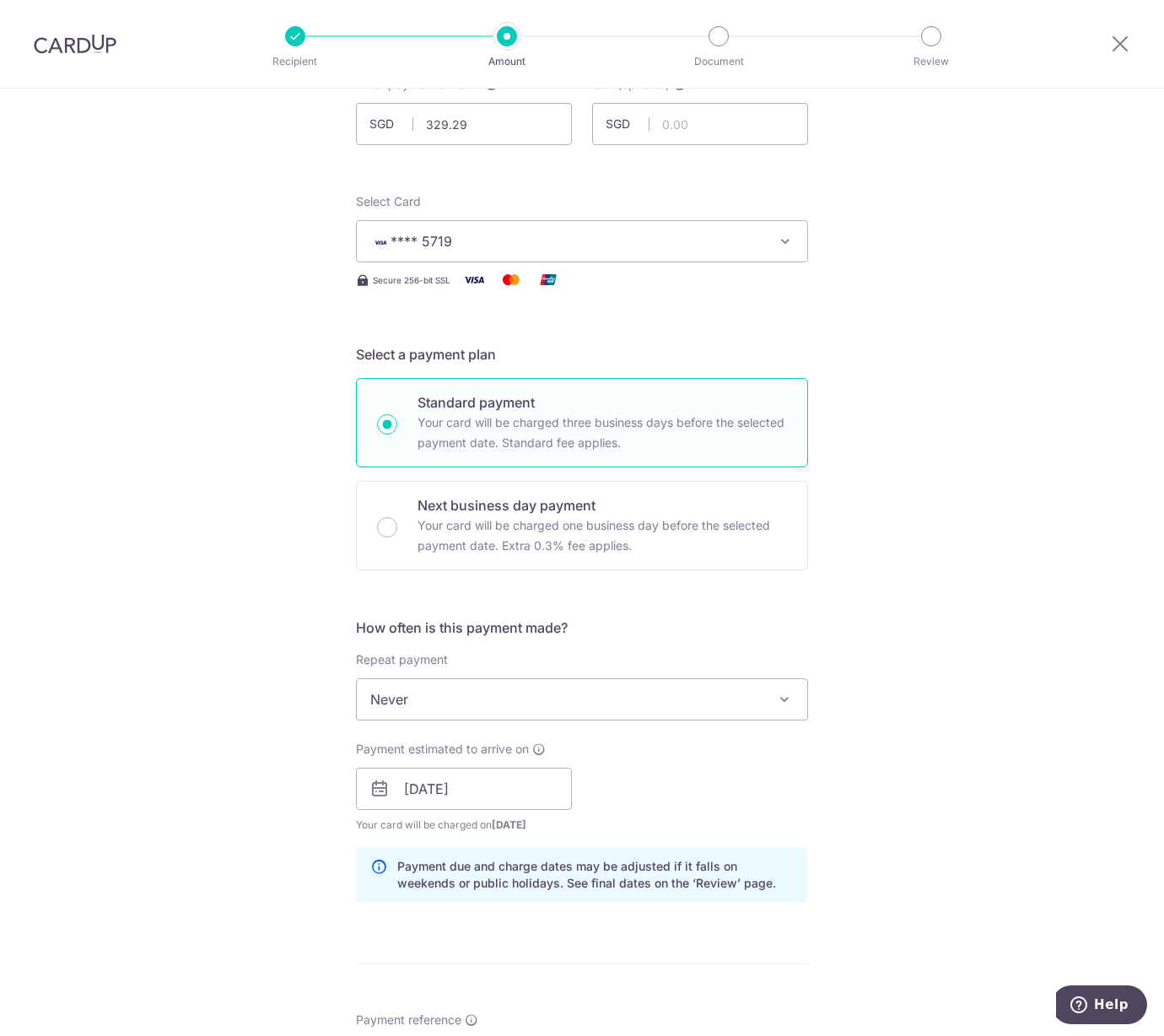
scroll to position [250, 0]
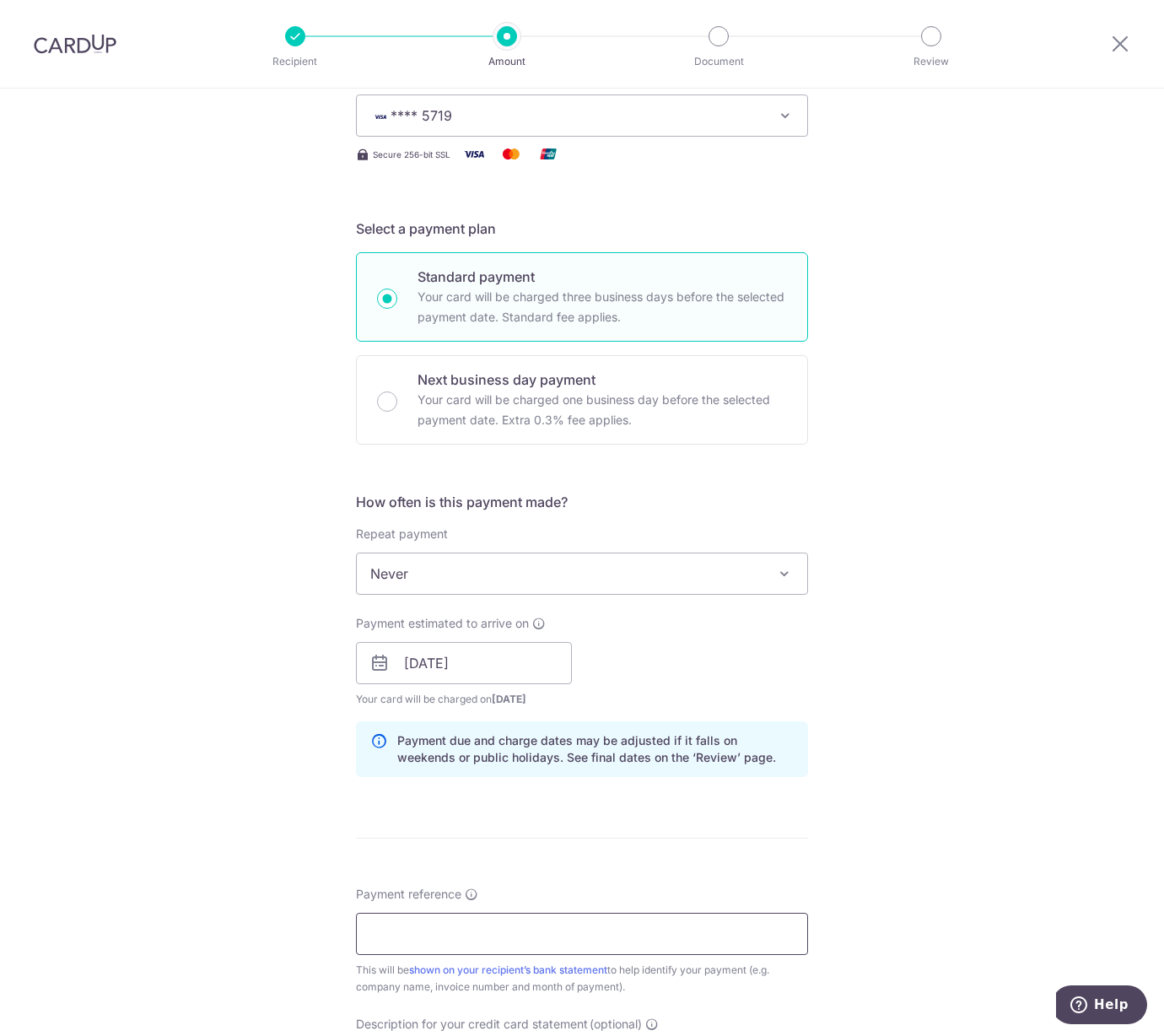
click at [679, 934] on input "Payment reference" at bounding box center [582, 933] width 452 height 42
paste input "Blk 28 07146"
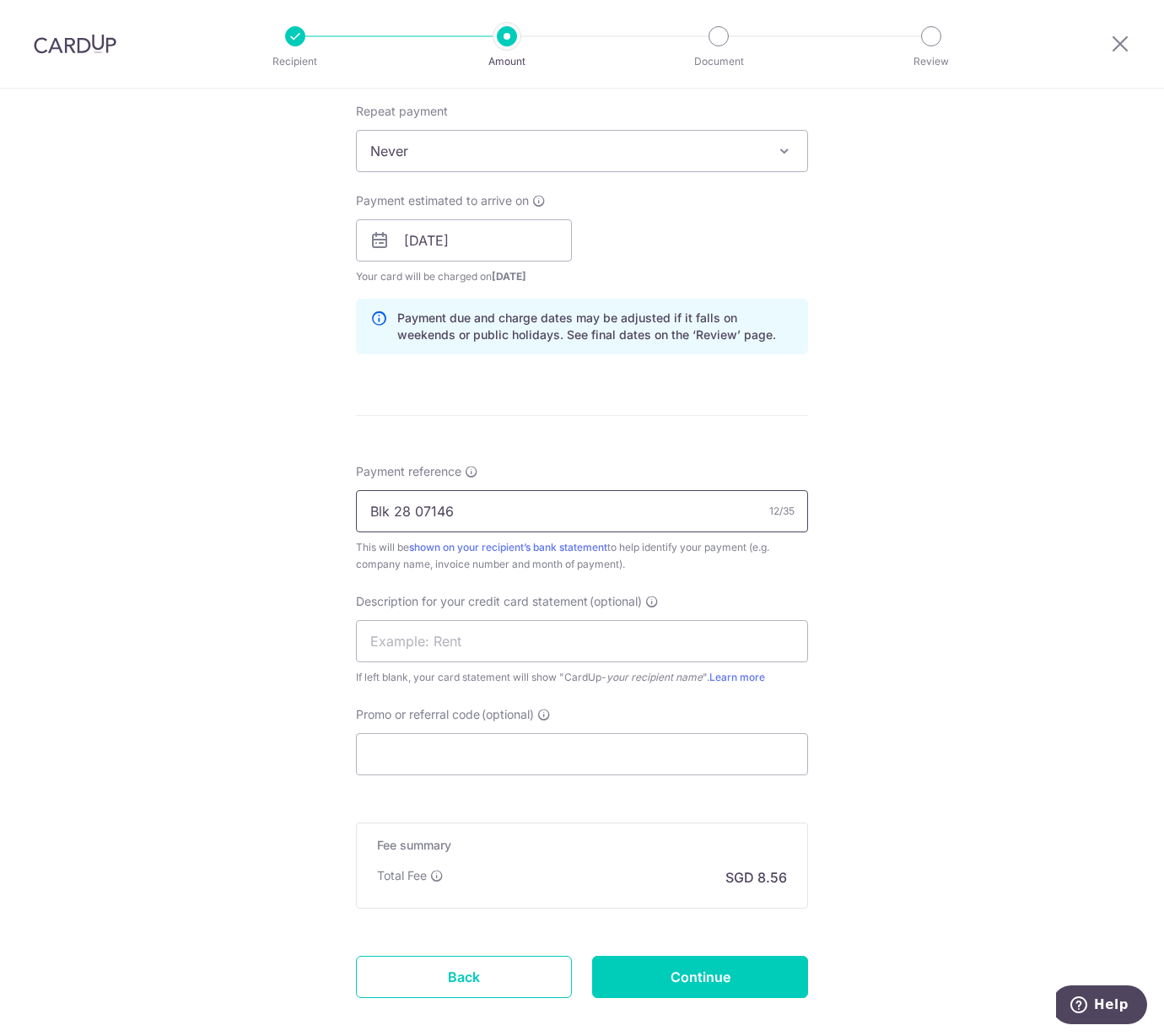
scroll to position [686, 0]
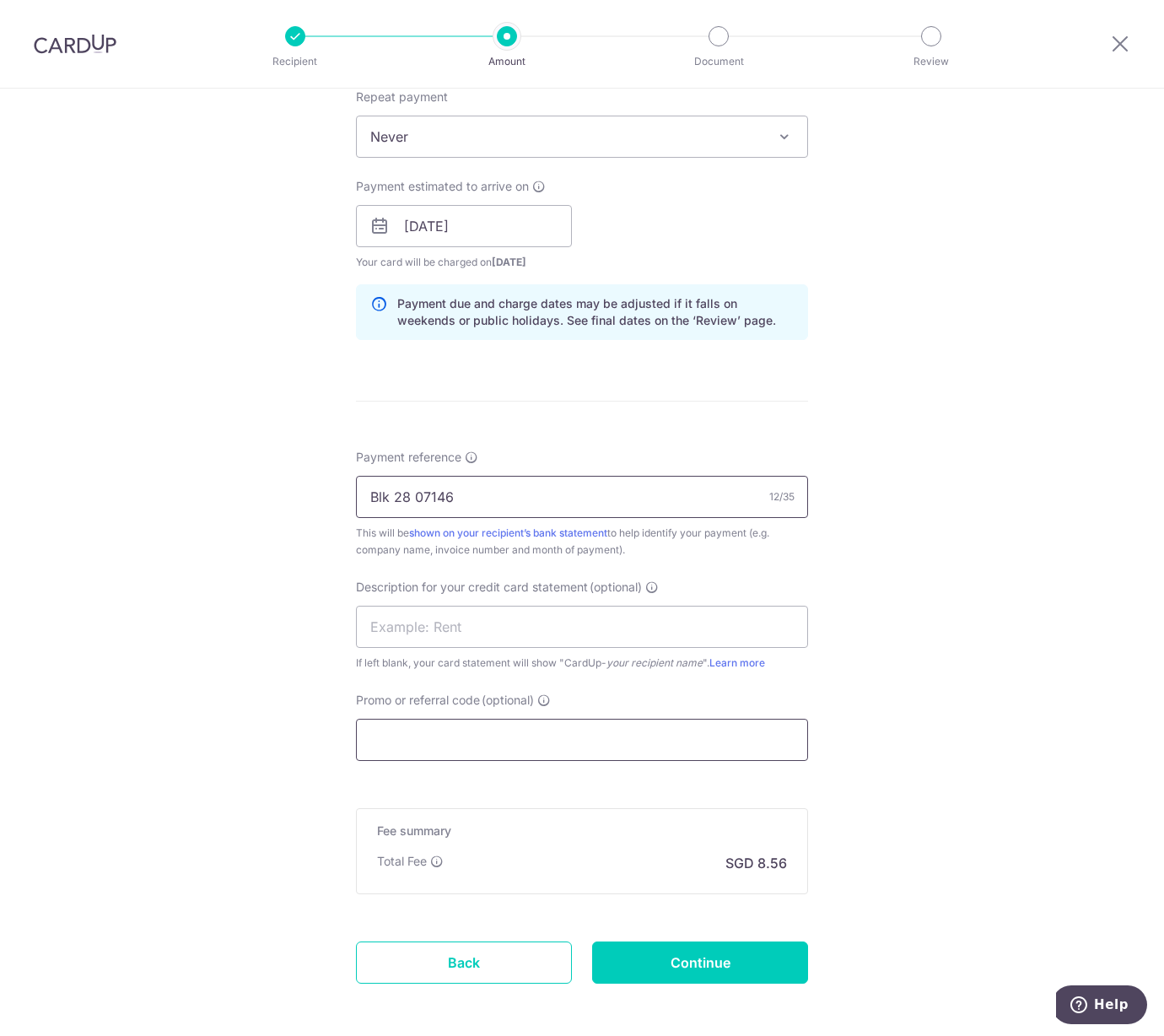
type input "Blk 28 07146"
click at [440, 731] on input "Promo or referral code (optional)" at bounding box center [582, 739] width 452 height 42
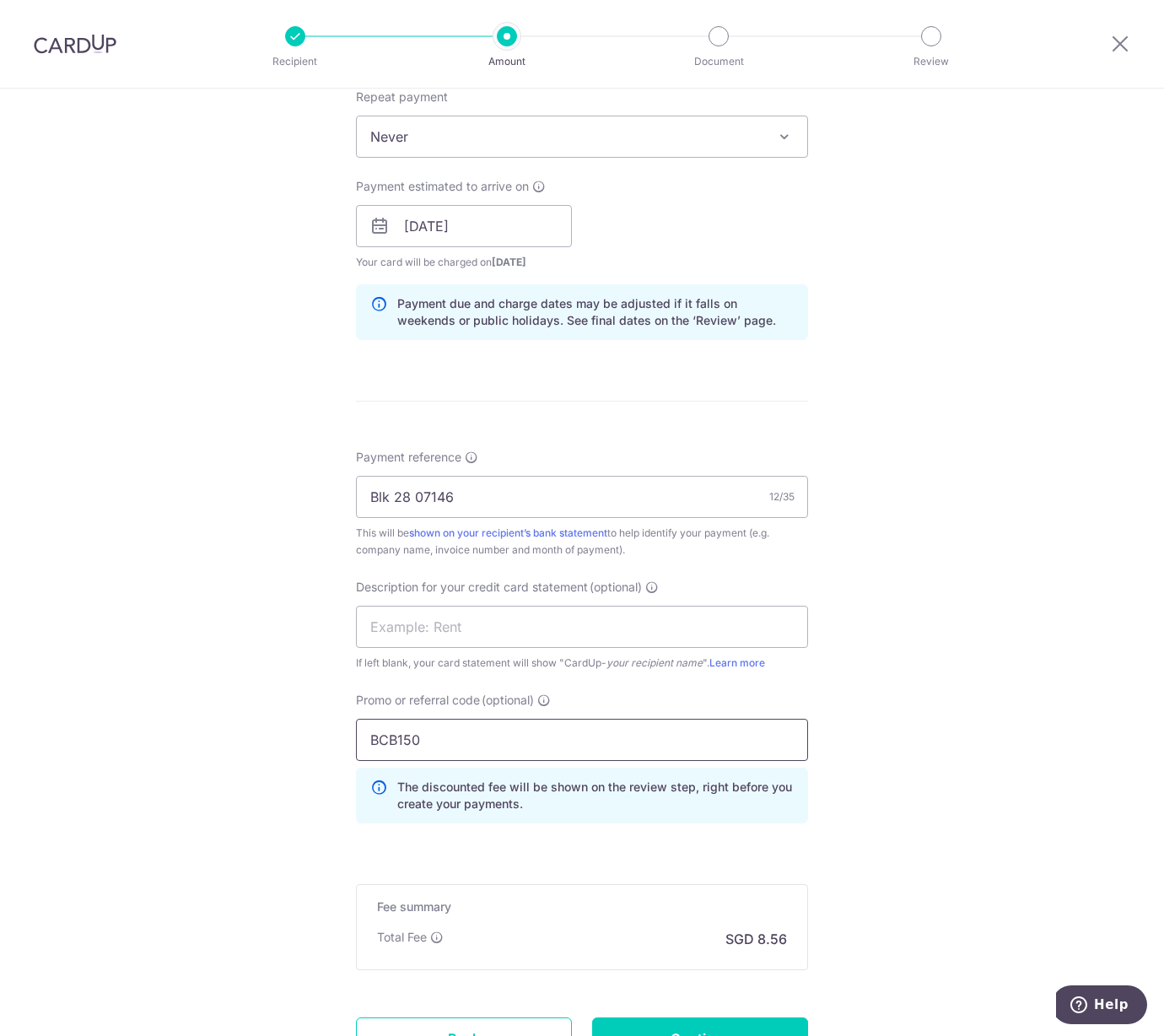
type input "BCB150"
click at [273, 634] on div "Tell us more about your payment Enter payment amount SGD 329.29 329.29 GST (opt…" at bounding box center [582, 294] width 1164 height 1784
click at [409, 612] on input "text" at bounding box center [582, 626] width 452 height 42
paste input "Blk 28 07146"
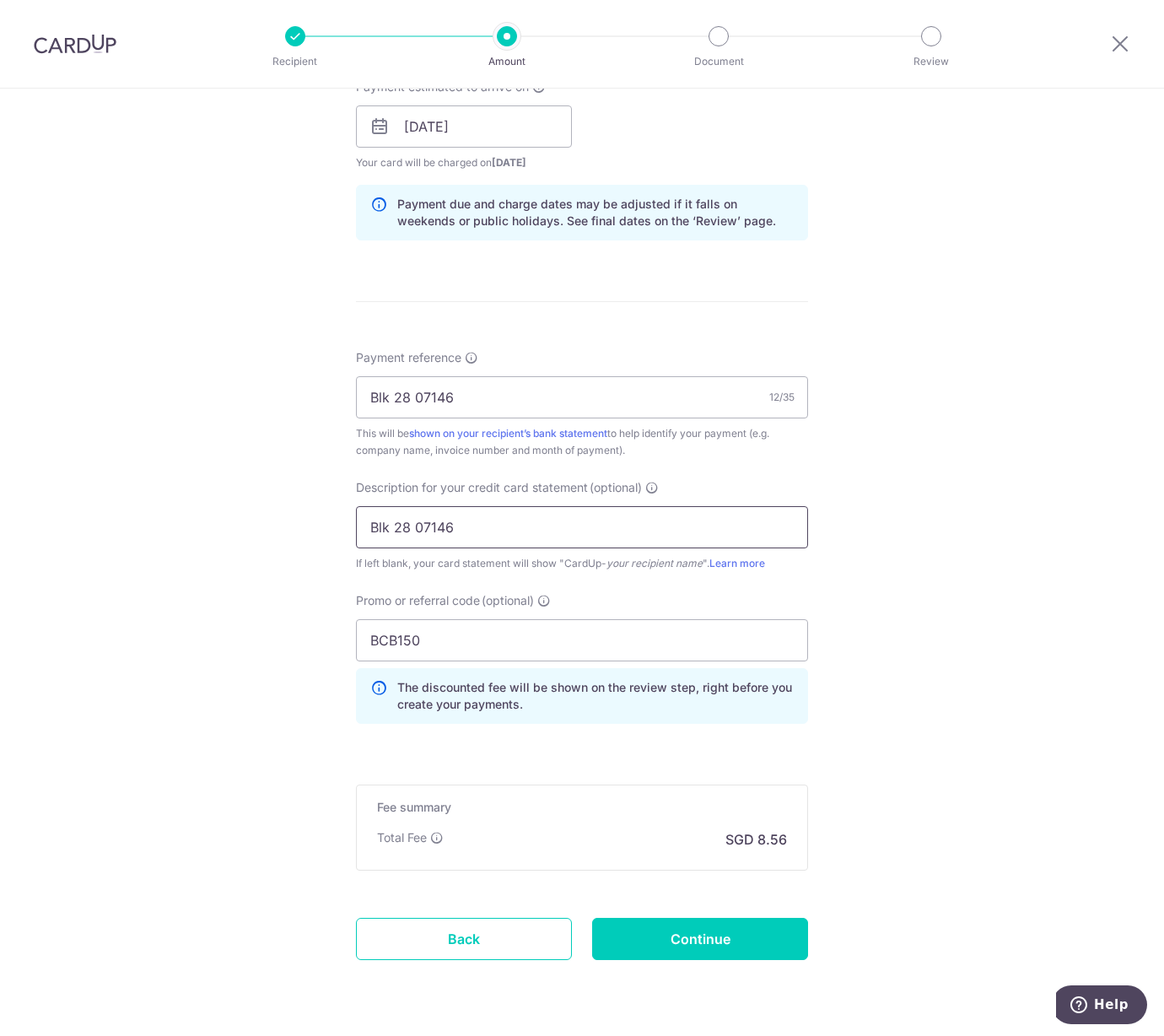
scroll to position [813, 0]
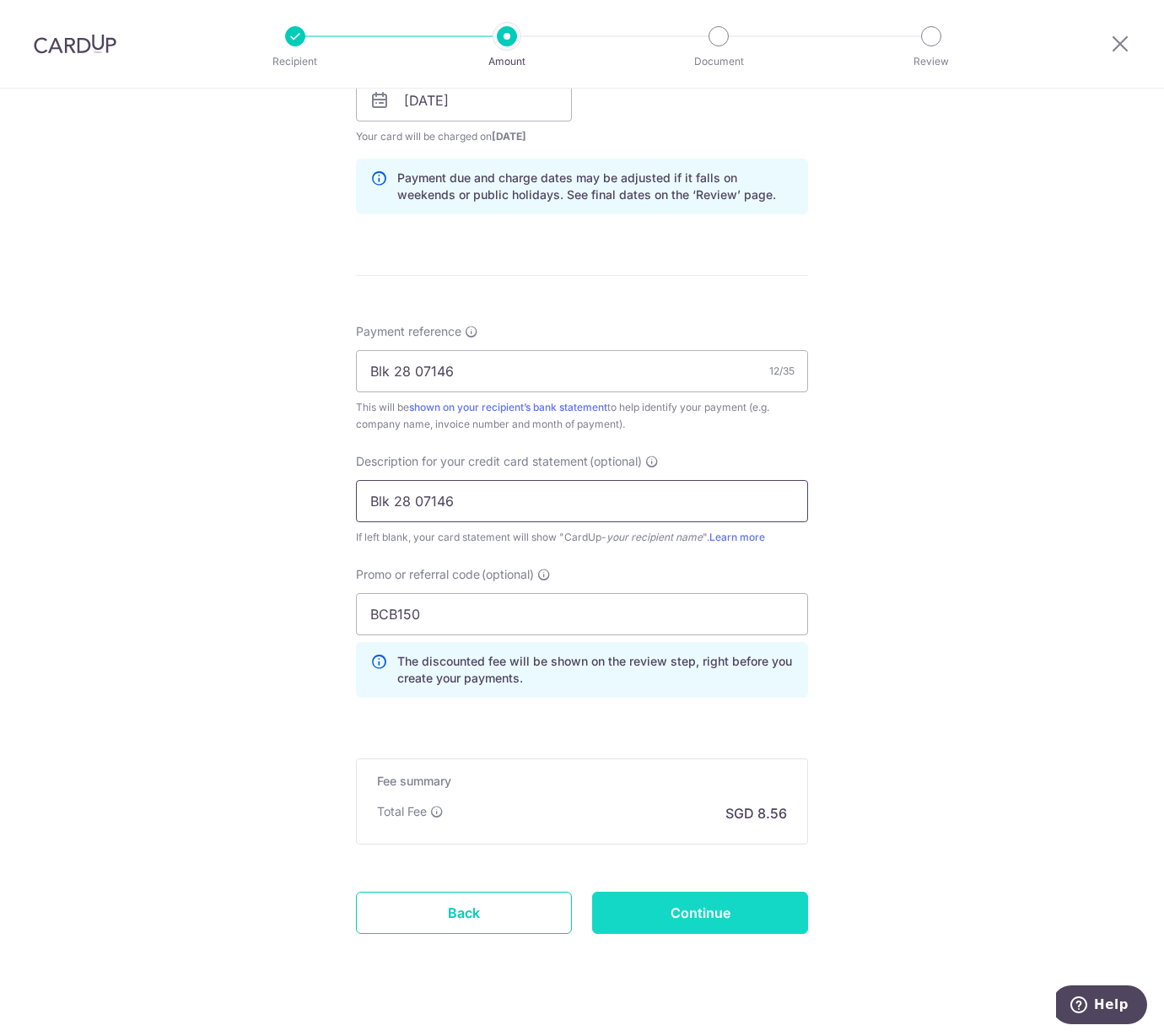
type input "Blk 28 07146"
click at [653, 904] on input "Continue" at bounding box center [699, 912] width 216 height 42
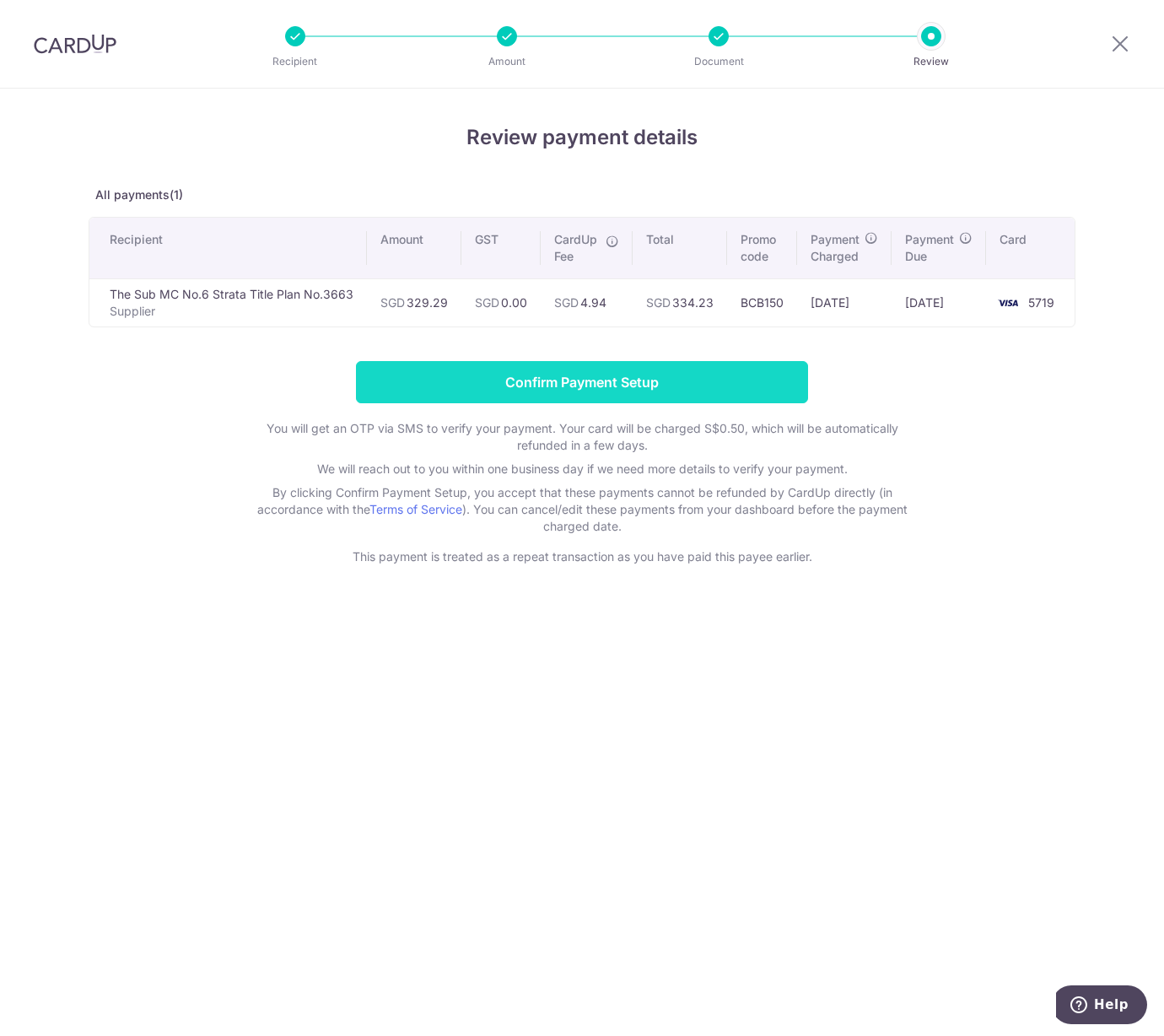
click at [506, 381] on input "Confirm Payment Setup" at bounding box center [582, 382] width 452 height 42
